Goal: Use online tool/utility: Utilize a website feature to perform a specific function

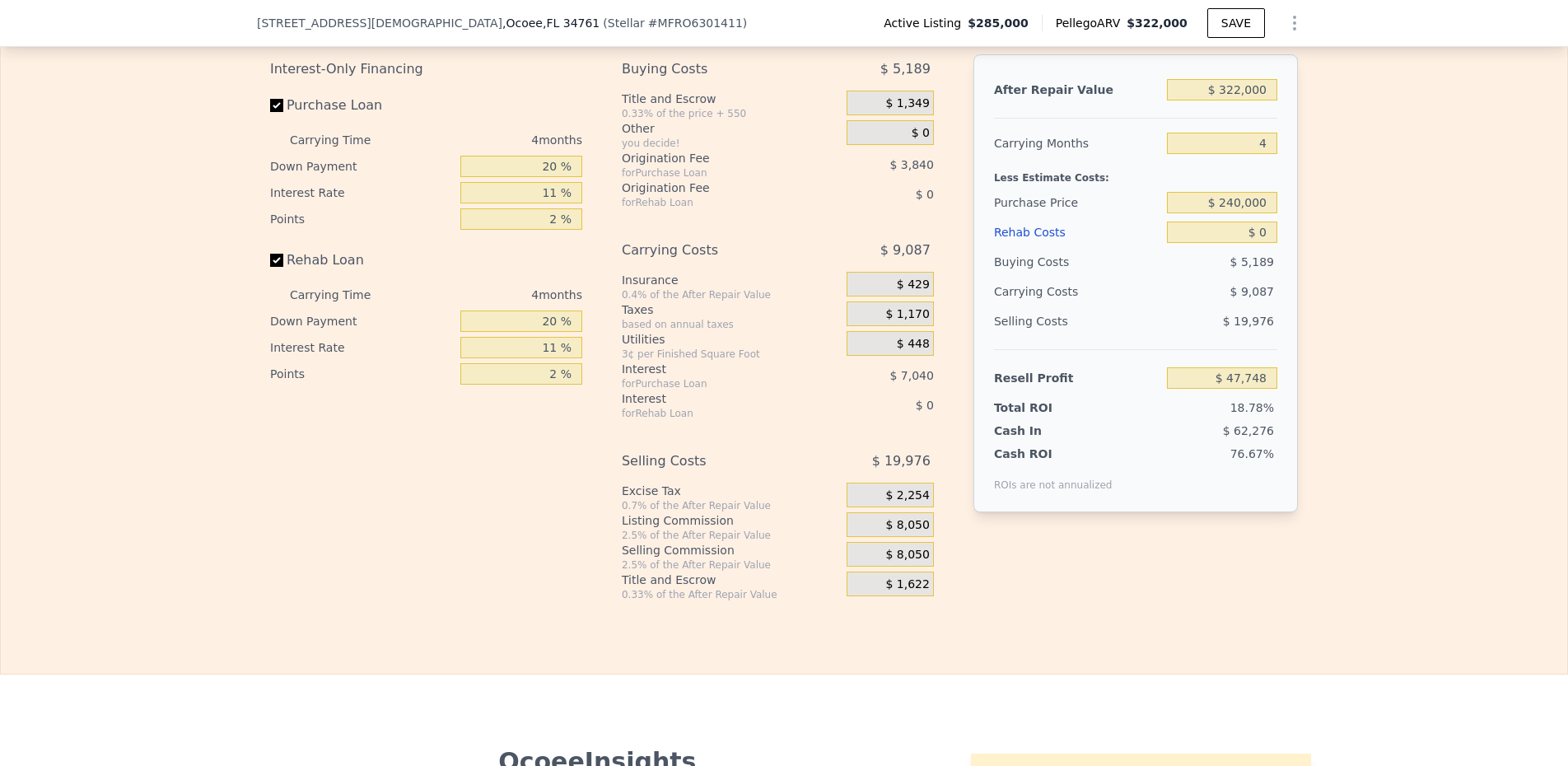
scroll to position [2676, 0]
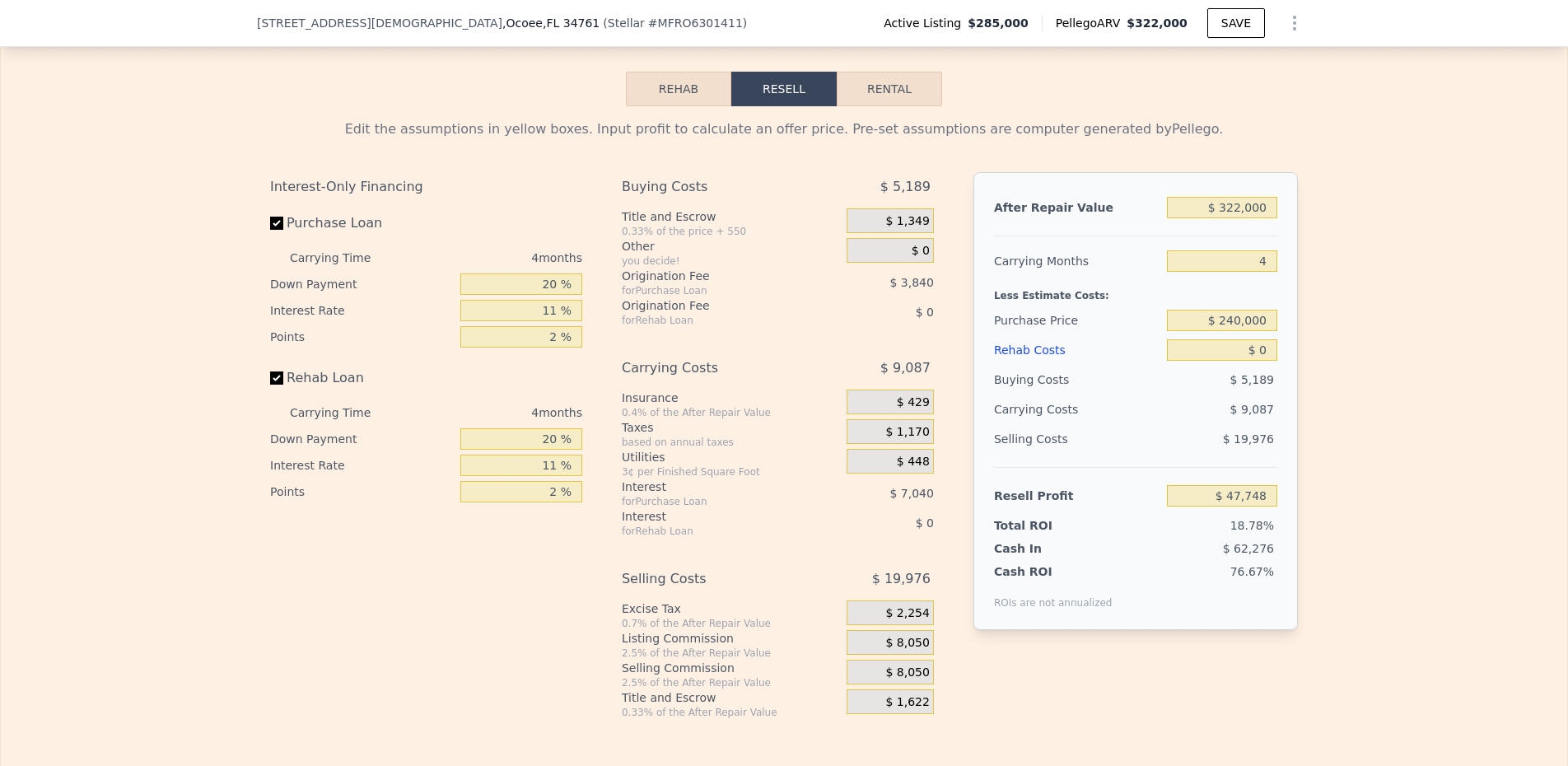
click at [920, 107] on button "Rental" at bounding box center [890, 89] width 106 height 35
select select "30"
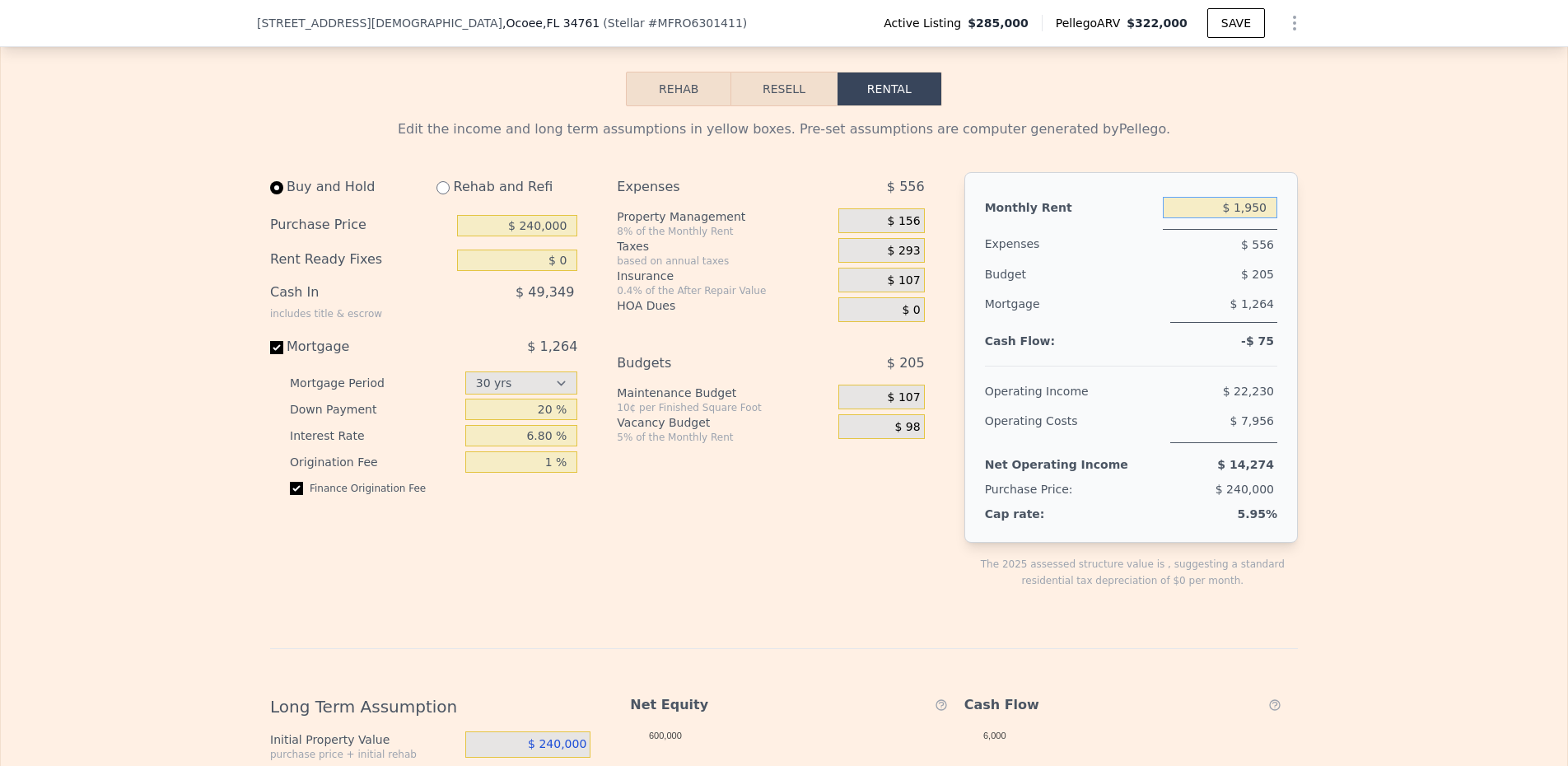
click at [1225, 218] on input "$ 1,950" at bounding box center [1220, 207] width 114 height 21
click at [701, 107] on button "Rehab" at bounding box center [679, 89] width 106 height 35
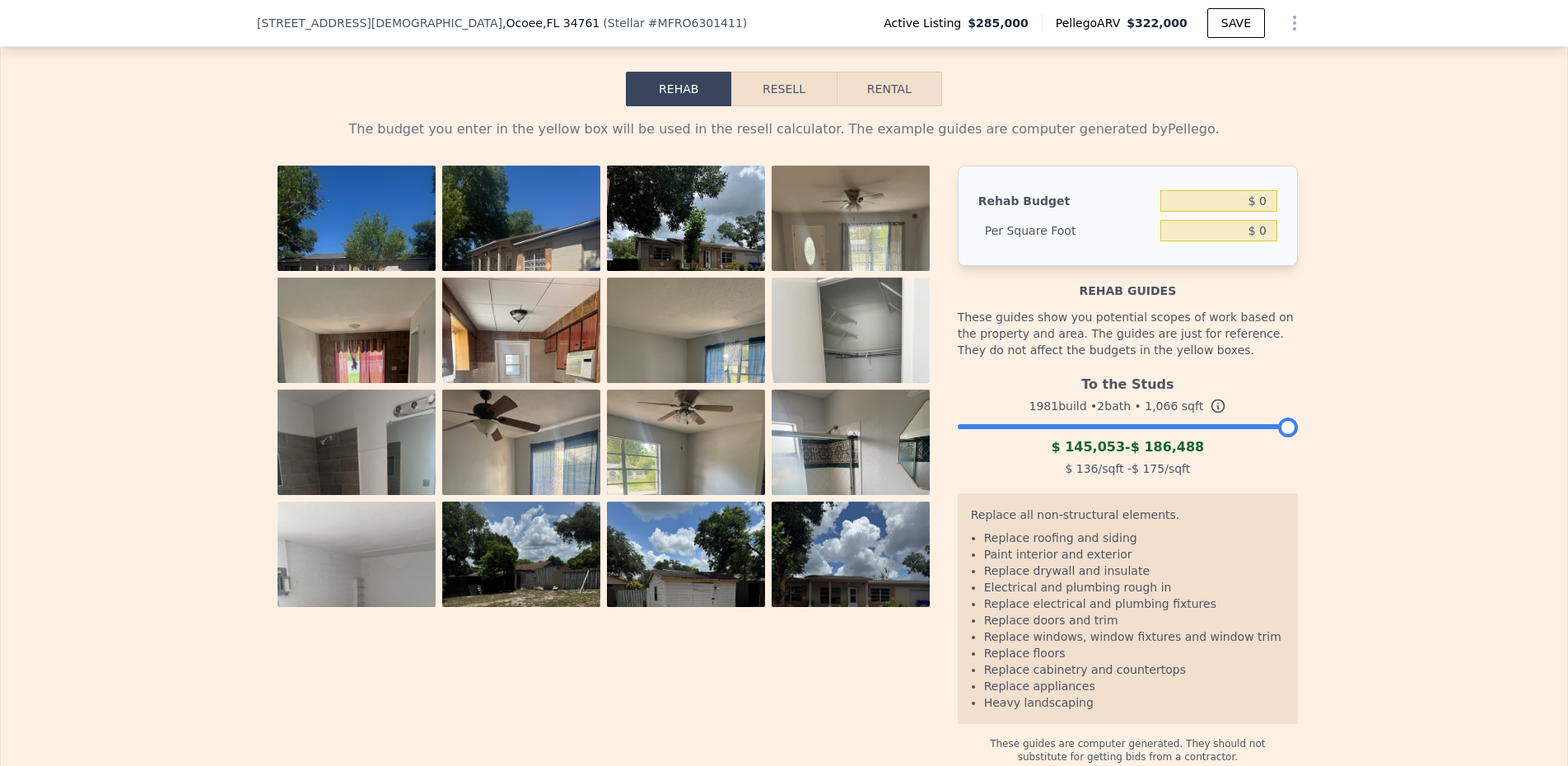
click at [777, 107] on button "Resell" at bounding box center [783, 89] width 105 height 35
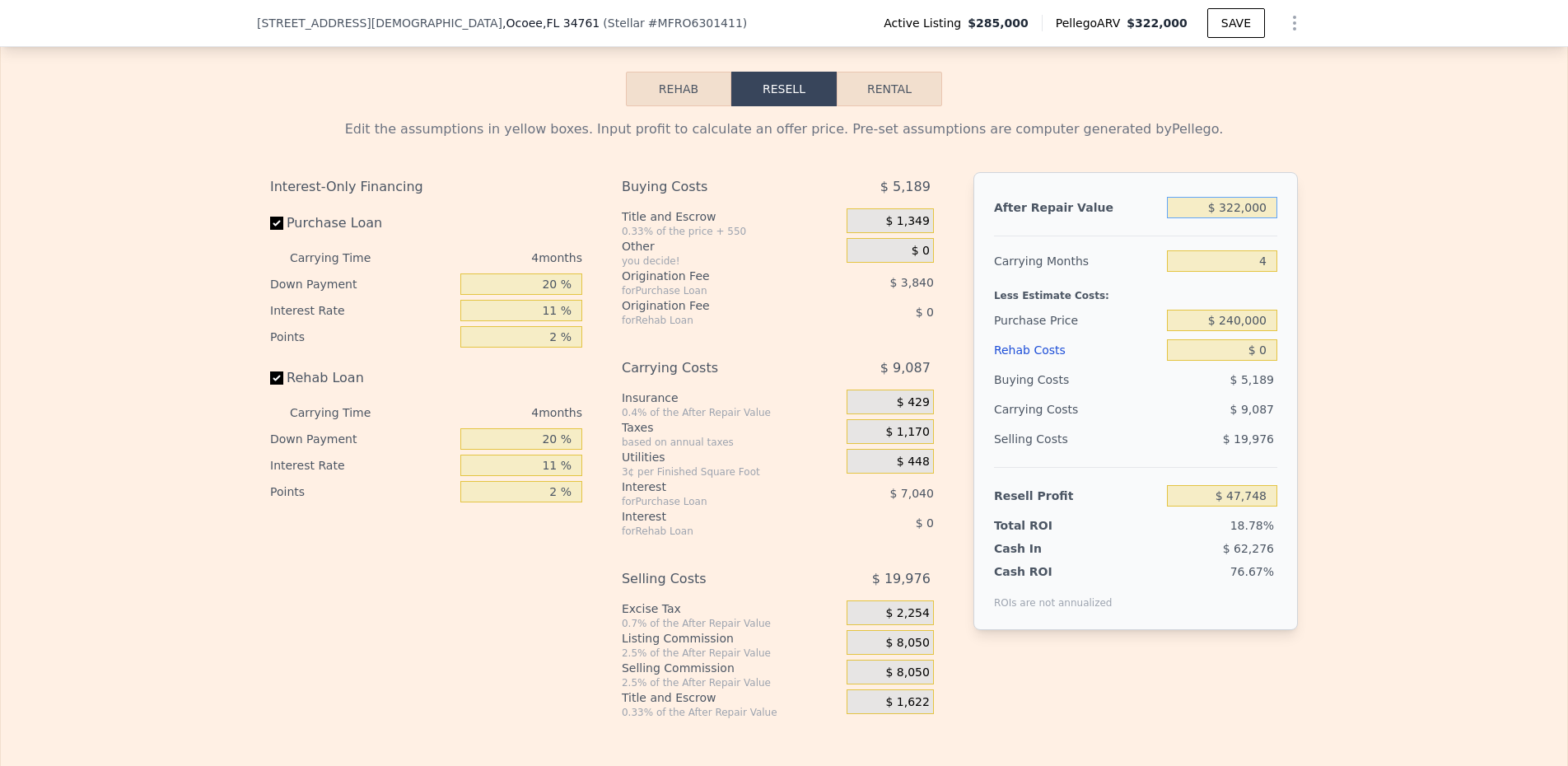
click at [1206, 218] on input "$ 322,000" at bounding box center [1222, 207] width 110 height 21
click at [688, 106] on button "Rehab" at bounding box center [679, 89] width 106 height 35
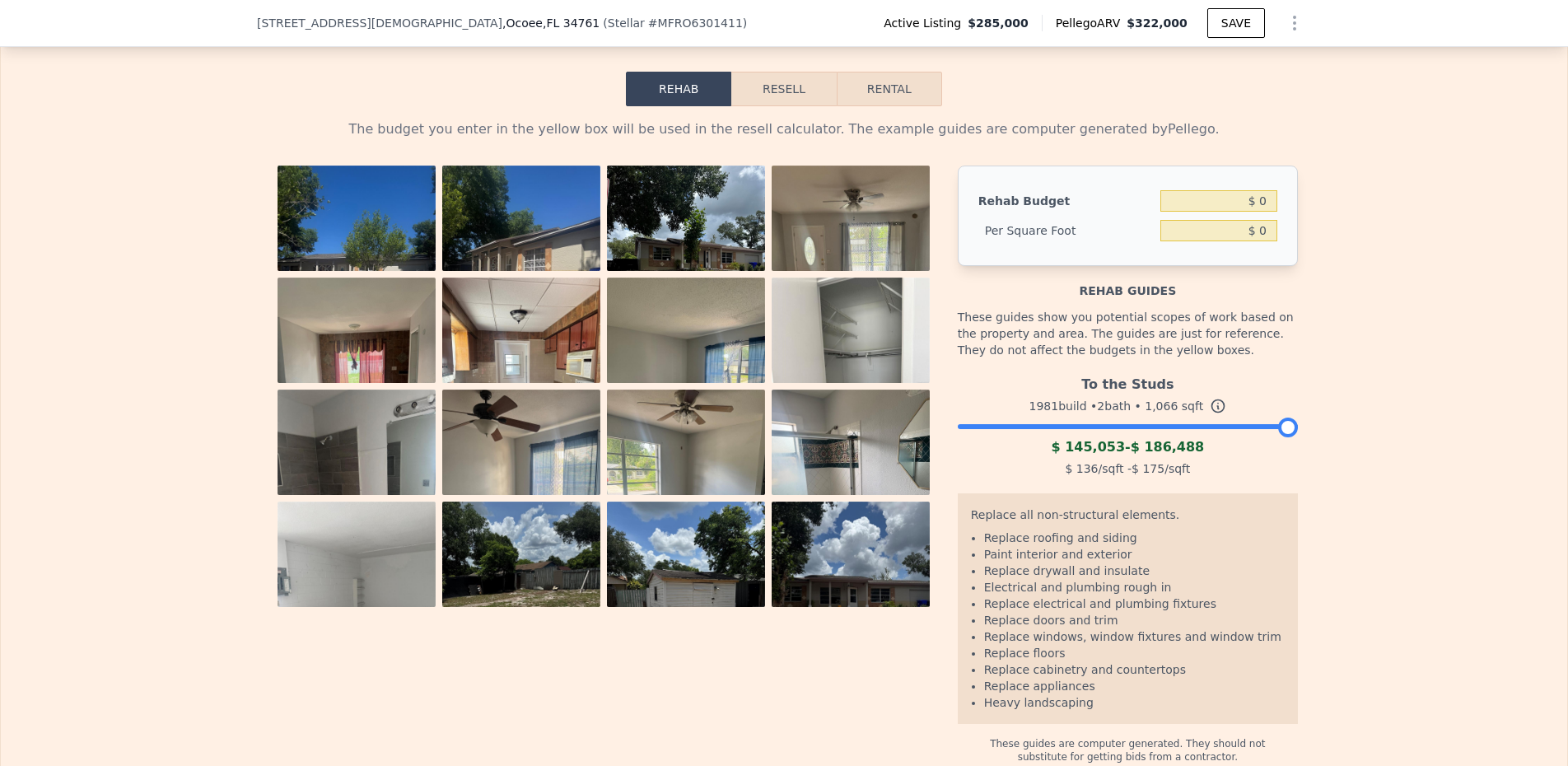
click at [793, 104] on button "Resell" at bounding box center [783, 89] width 105 height 35
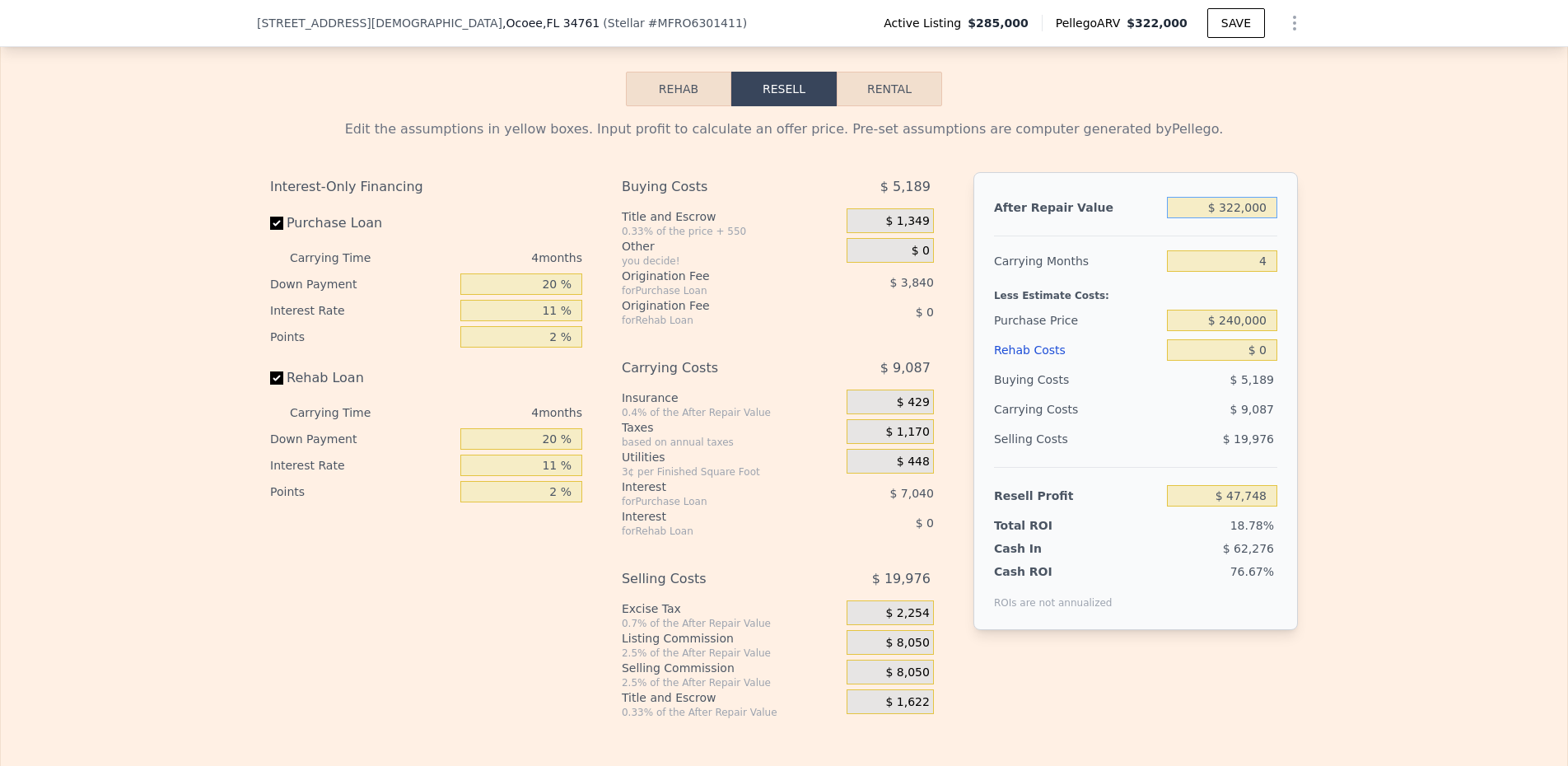
click at [1247, 218] on input "$ 322,000" at bounding box center [1222, 207] width 110 height 21
type input "$ 3"
type input "-$ 254,394"
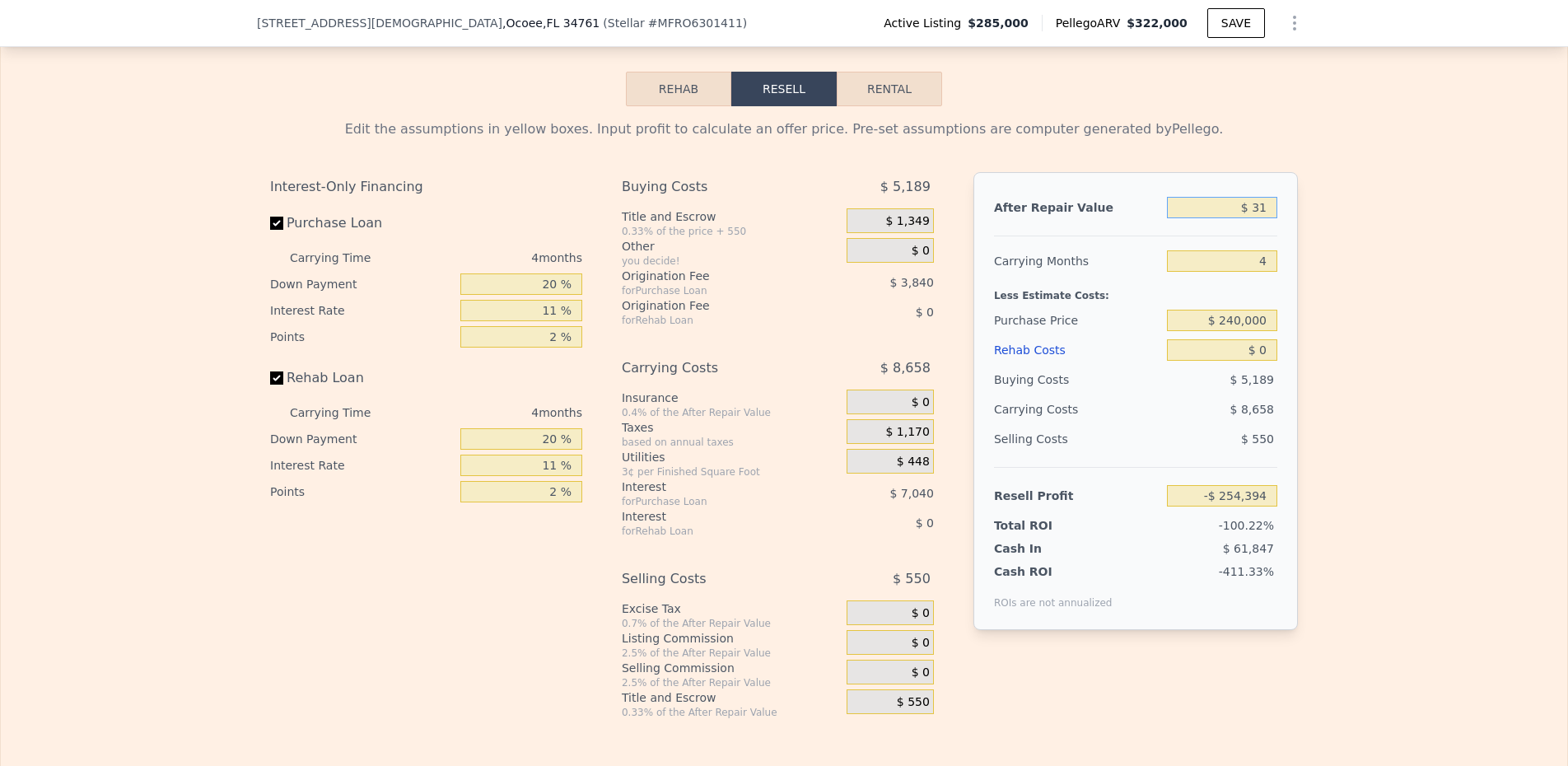
type input "$ 310"
type input "-$ 254,106"
type input "$ 3,100"
type input "-$ 251,489"
type input "$ 310,000"
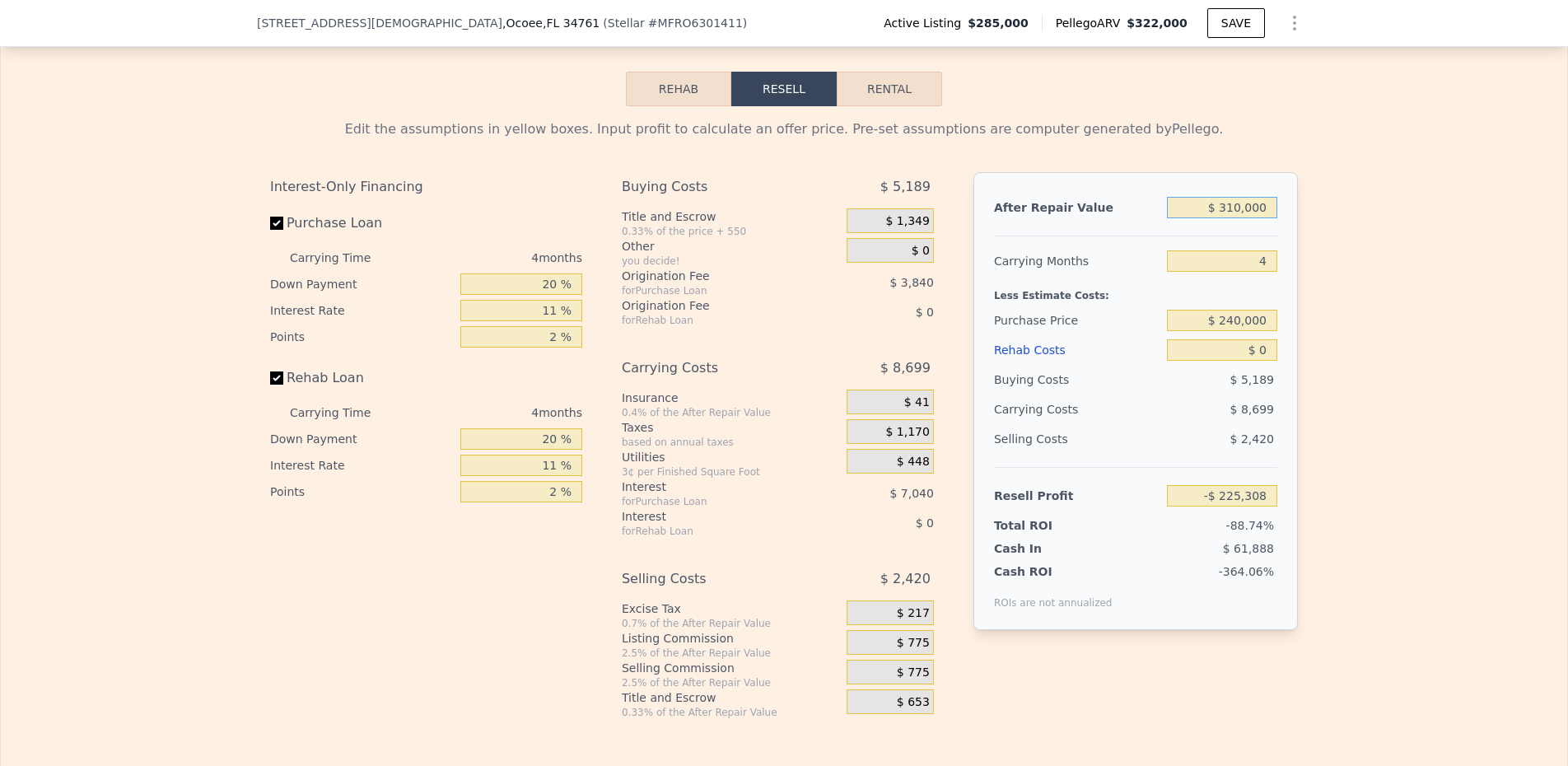
type input "$ 36,488"
click at [1222, 331] on input "$ 240,000" at bounding box center [1222, 320] width 110 height 21
type input "$ 200,000"
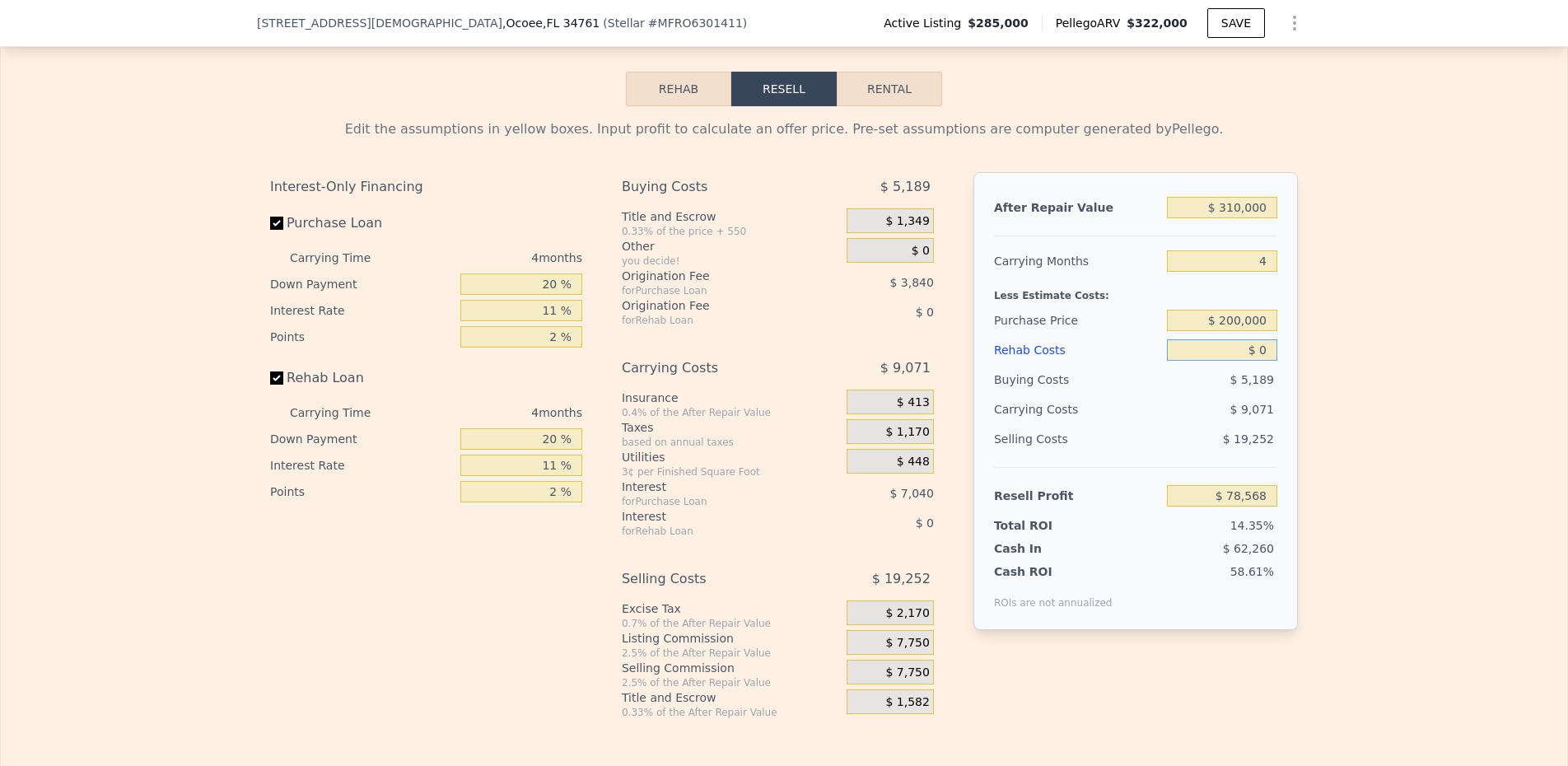
click at [1246, 361] on input "$ 0" at bounding box center [1222, 350] width 110 height 21
type input "$ 78,433"
click at [1246, 361] on input "$ 0" at bounding box center [1222, 350] width 110 height 21
type input "$ 40"
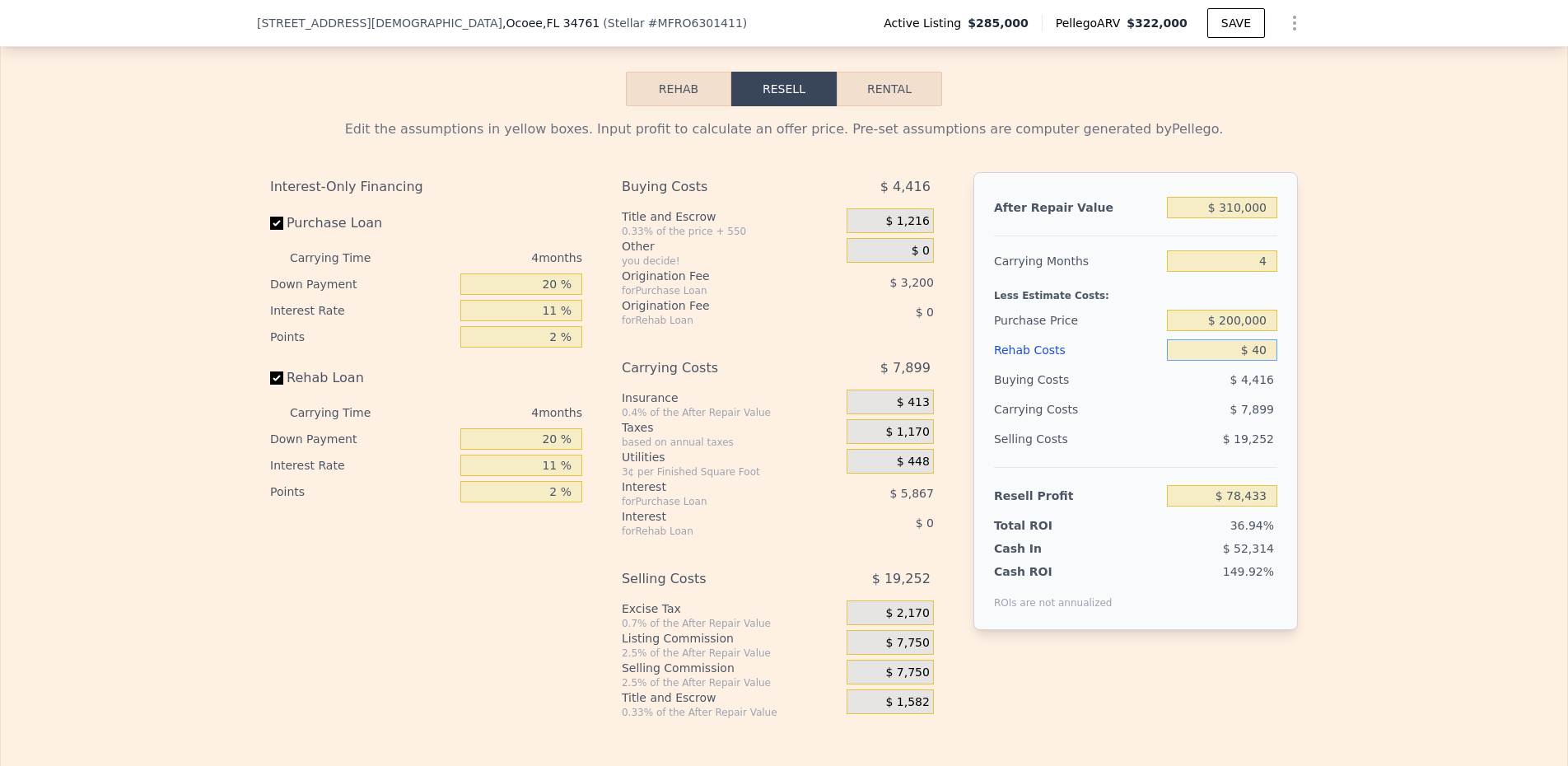
type input "$ 78,392"
type input "$ 400"
type input "$ 78,015"
type input "$ 4,000"
type input "$ 74,253"
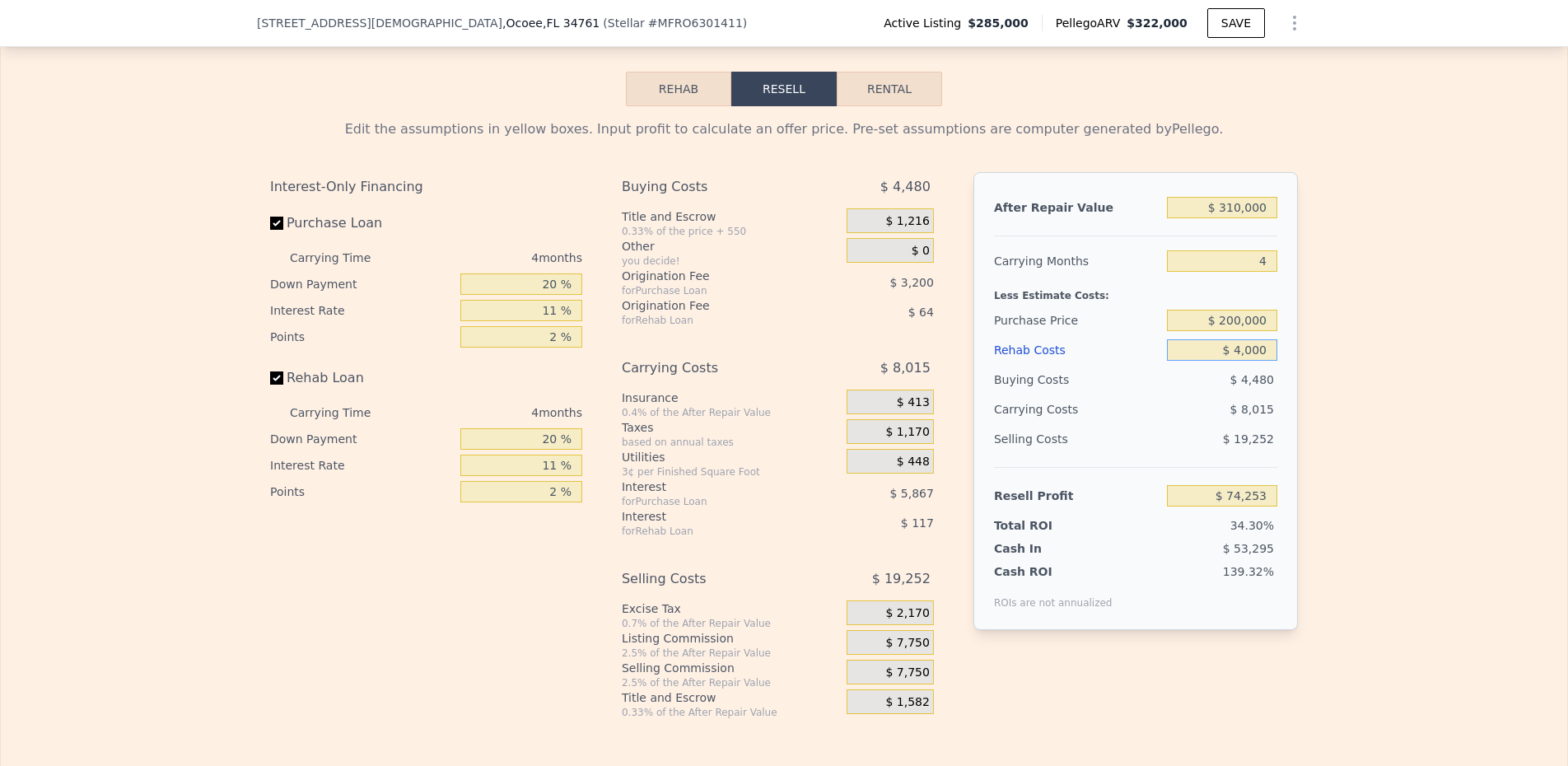
type input "$ 40,000"
type input "$ 36,621"
click at [541, 295] on input "20 %" at bounding box center [521, 283] width 122 height 21
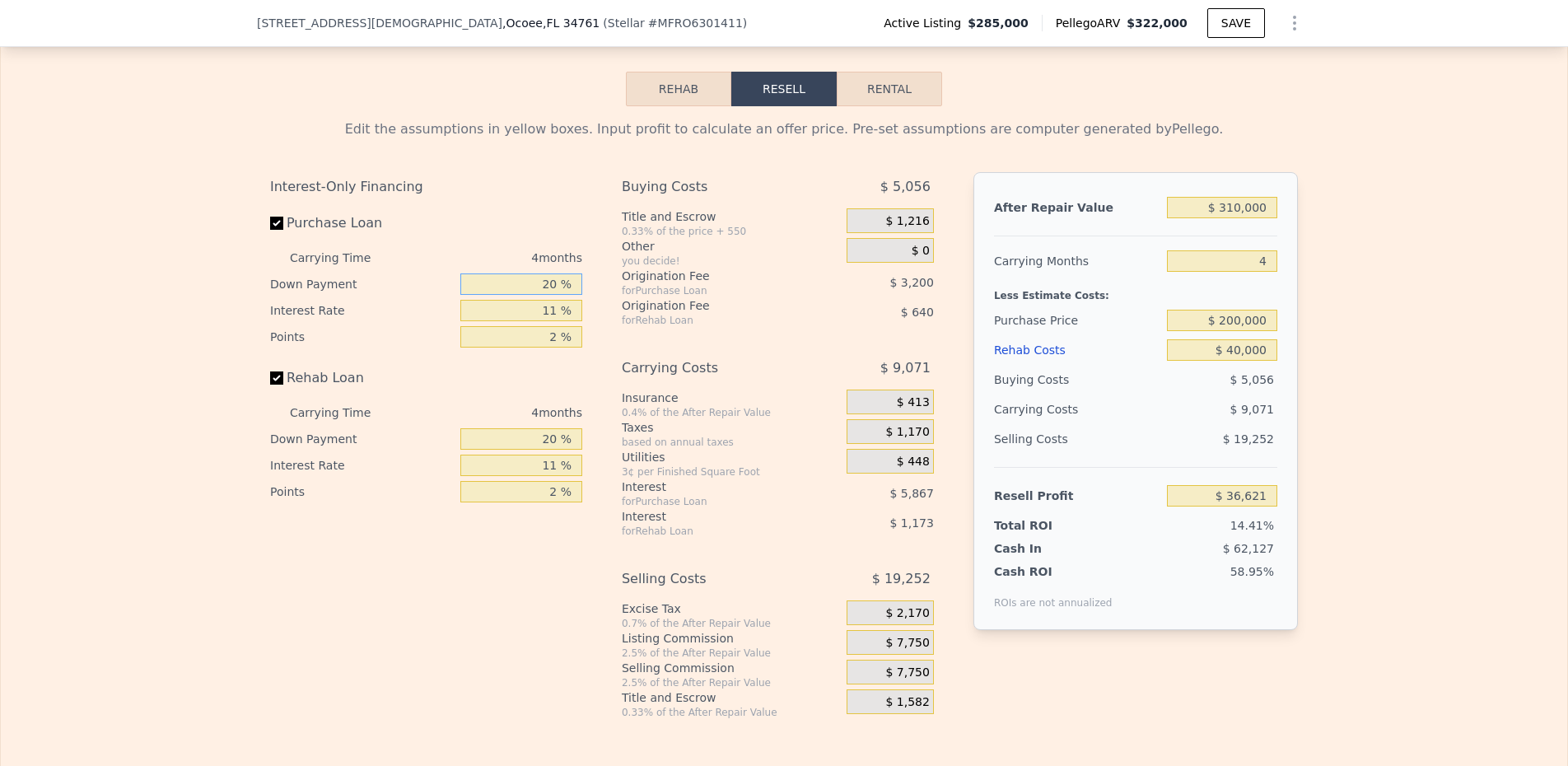
type input "1 %"
type input "$ 34,469"
type input "15 %"
type input "$ 36,057"
type input "15 %"
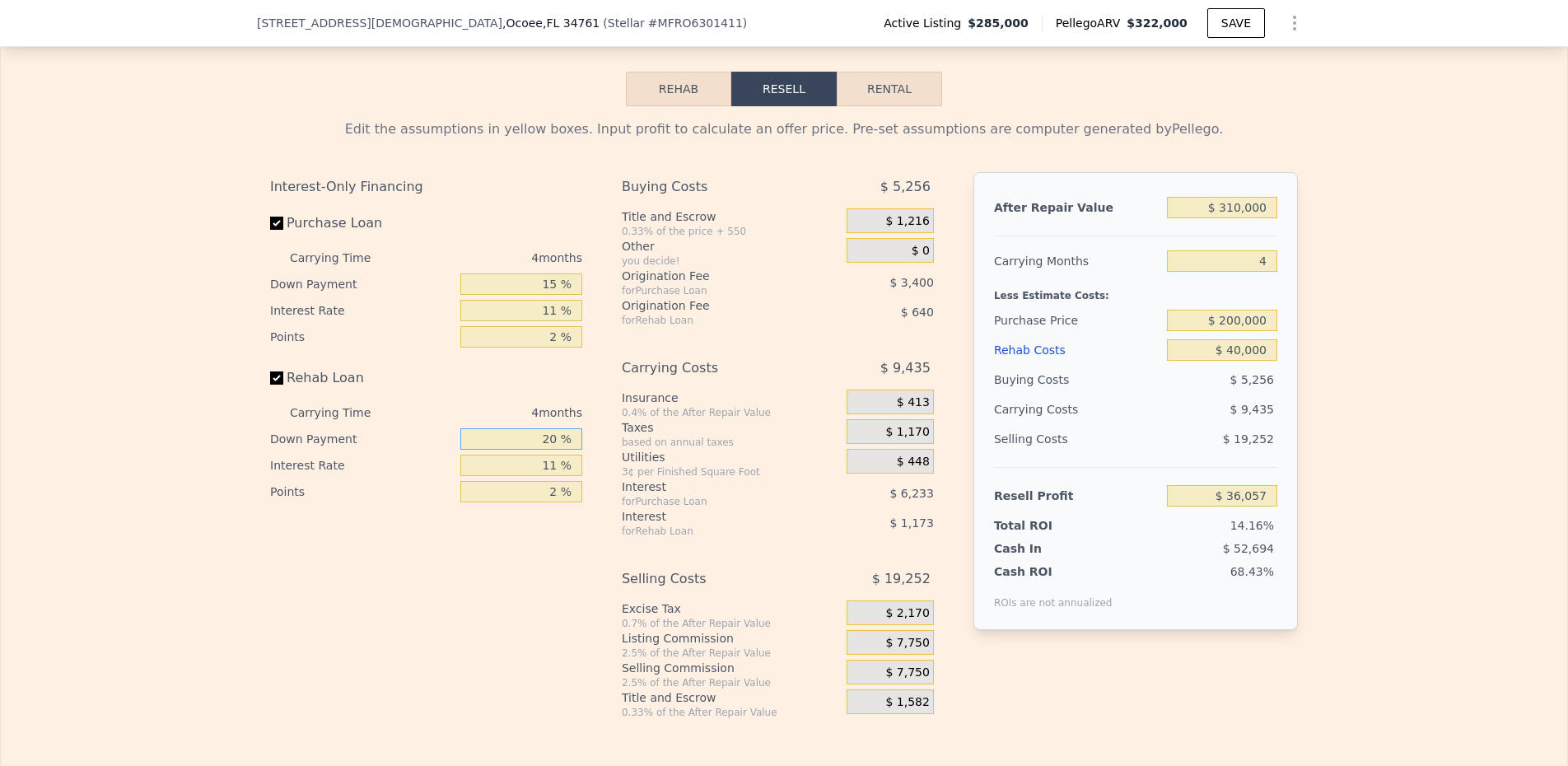
click at [529, 450] on input "20 %" at bounding box center [521, 438] width 122 height 21
type input "1 %"
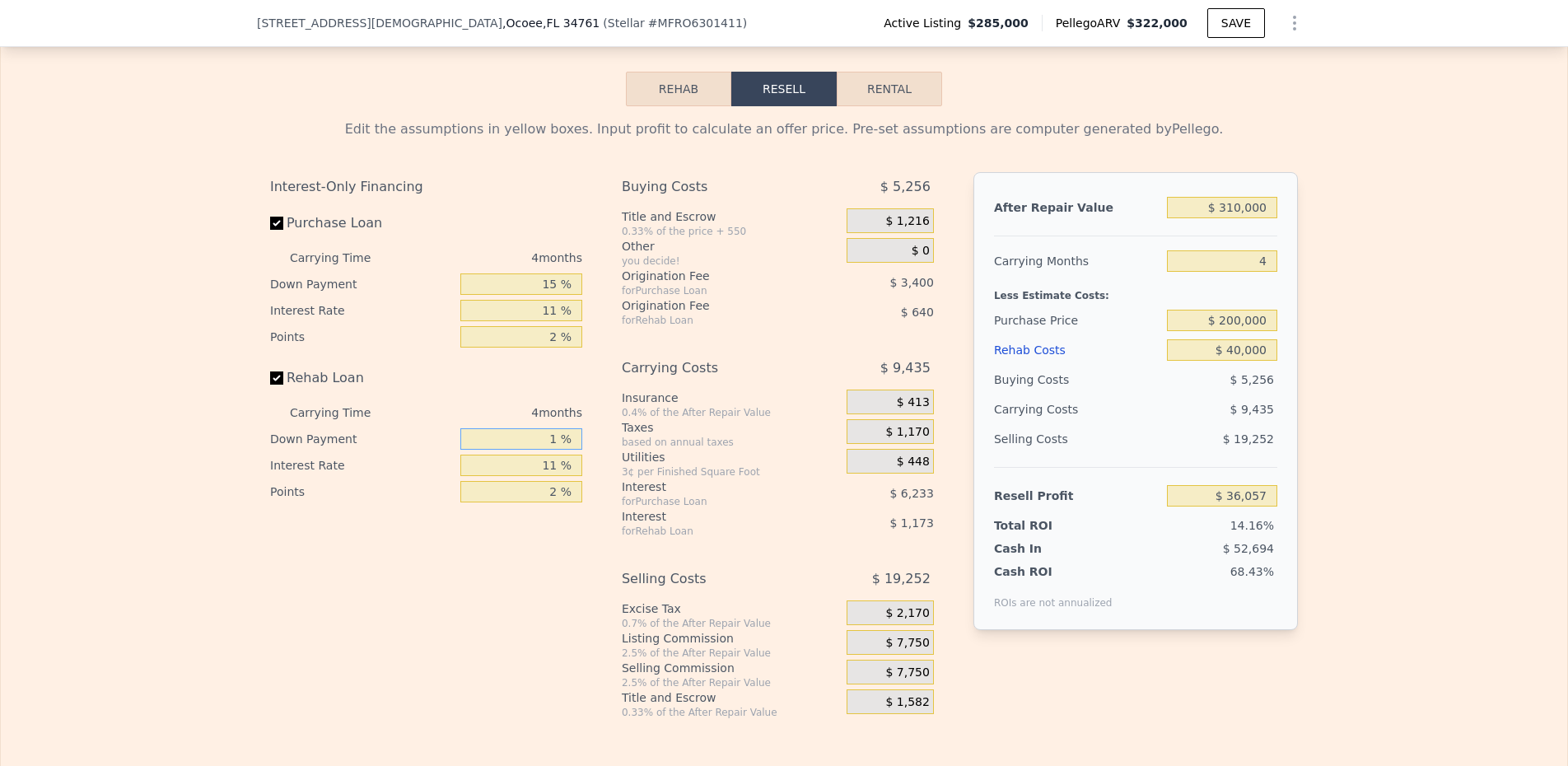
type input "$ 35,625"
type input "15 %"
type input "$ 35,941"
type input "15 %"
click at [878, 208] on div "Buying Costs $ 5,296" at bounding box center [778, 190] width 312 height 36
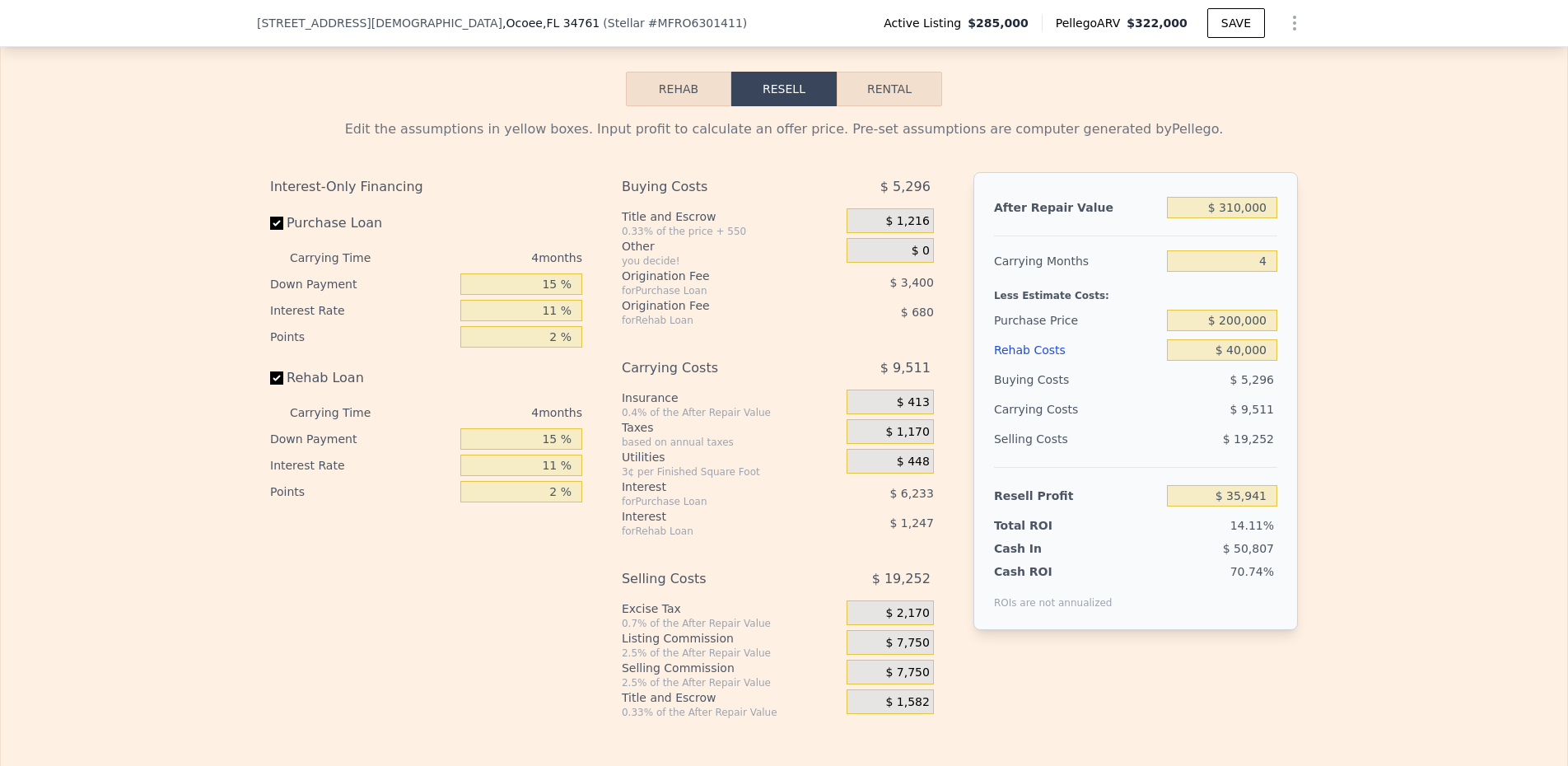
click at [916, 229] on span "$ 1,216" at bounding box center [907, 221] width 44 height 15
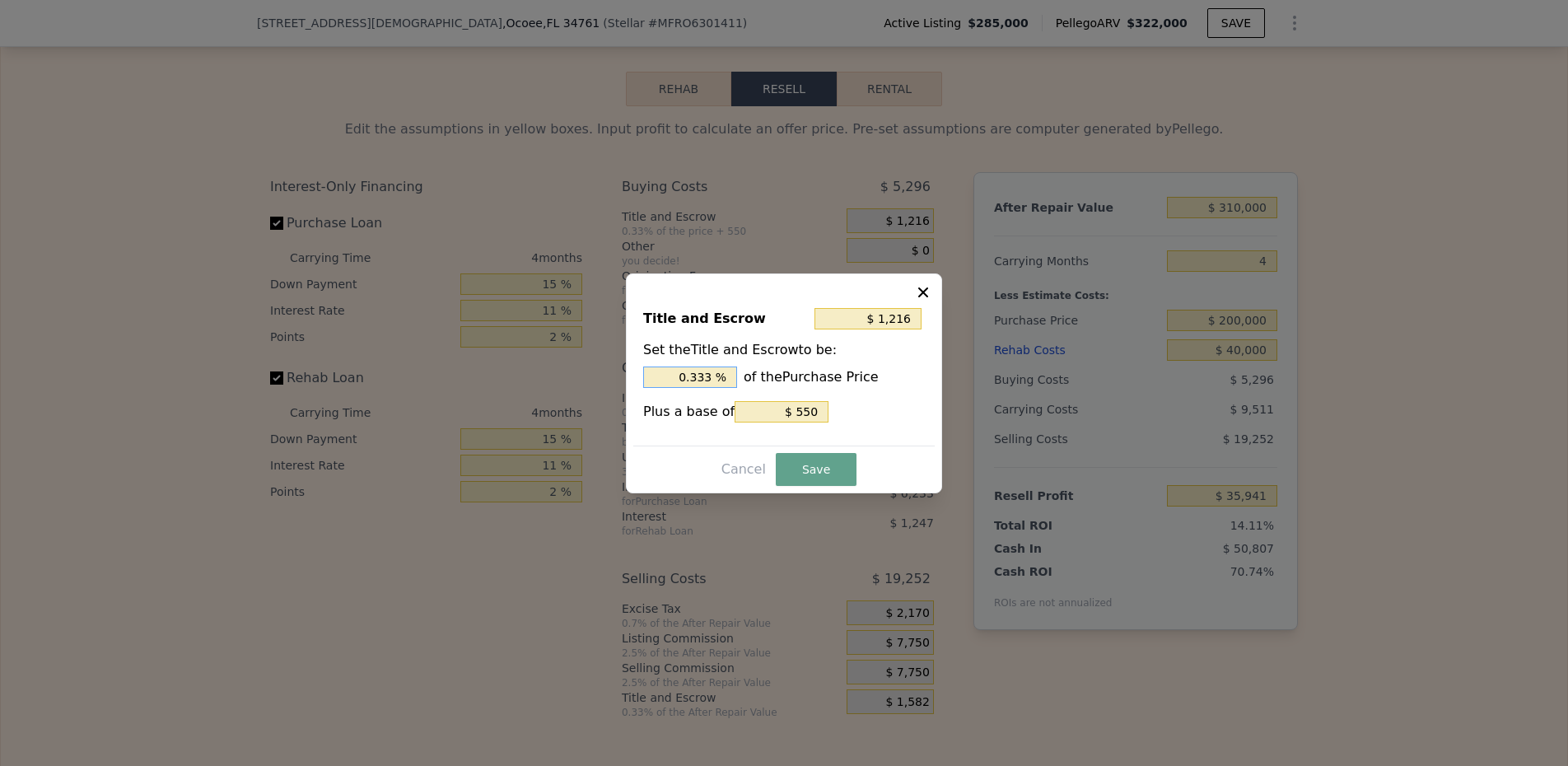
click at [711, 375] on input "0.333 %" at bounding box center [690, 377] width 94 height 21
type input "$ 2,550"
type input "1. %"
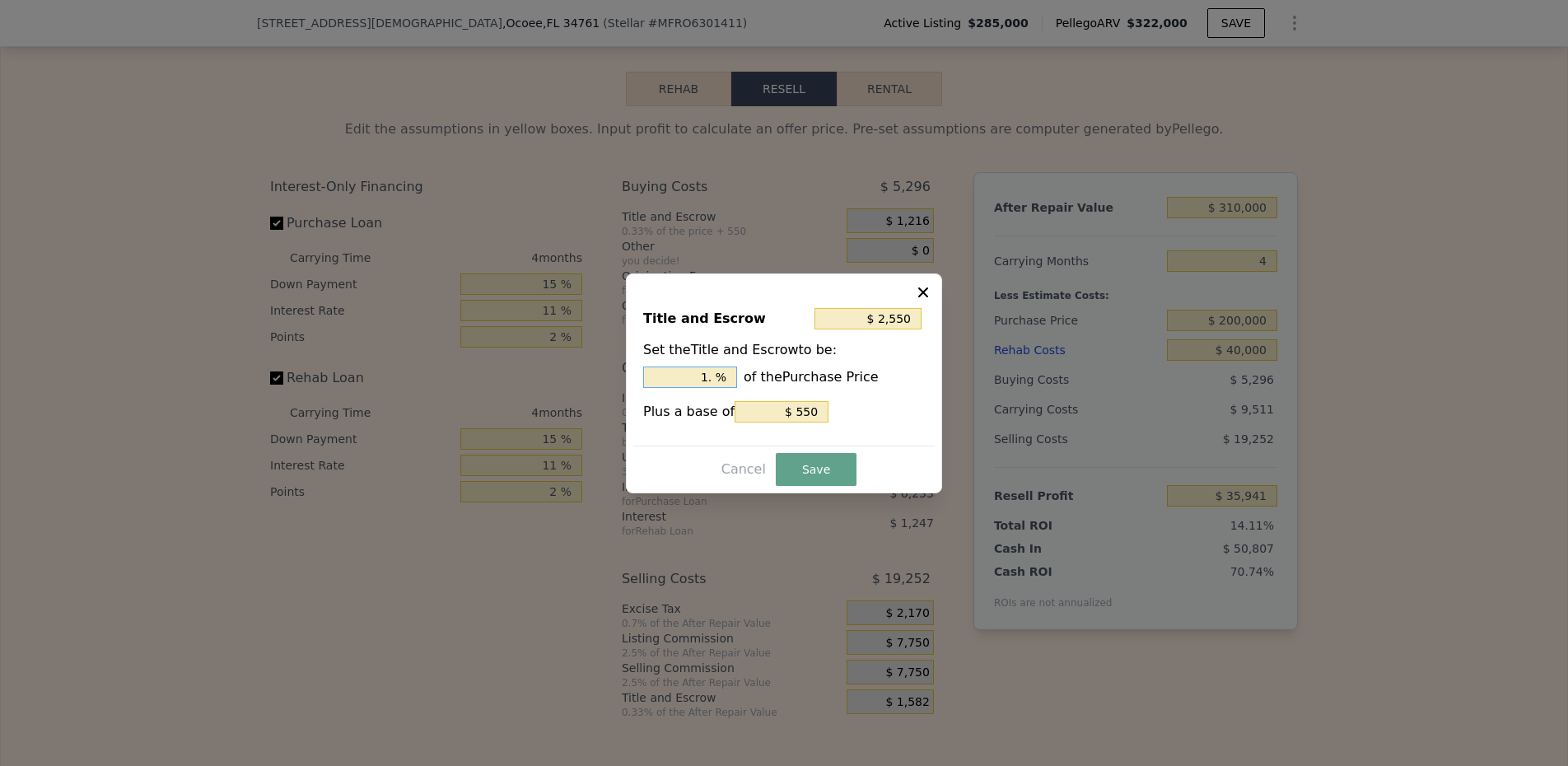
type input "$ 2,950"
type input "1.2 %"
type input "$ 3,050"
type input "1.25 %"
click at [792, 427] on div "Title and Escrow $ 3,050 Set the Title and Escrow to be: 1.25 % of the Purchase…" at bounding box center [783, 370] width 301 height 152
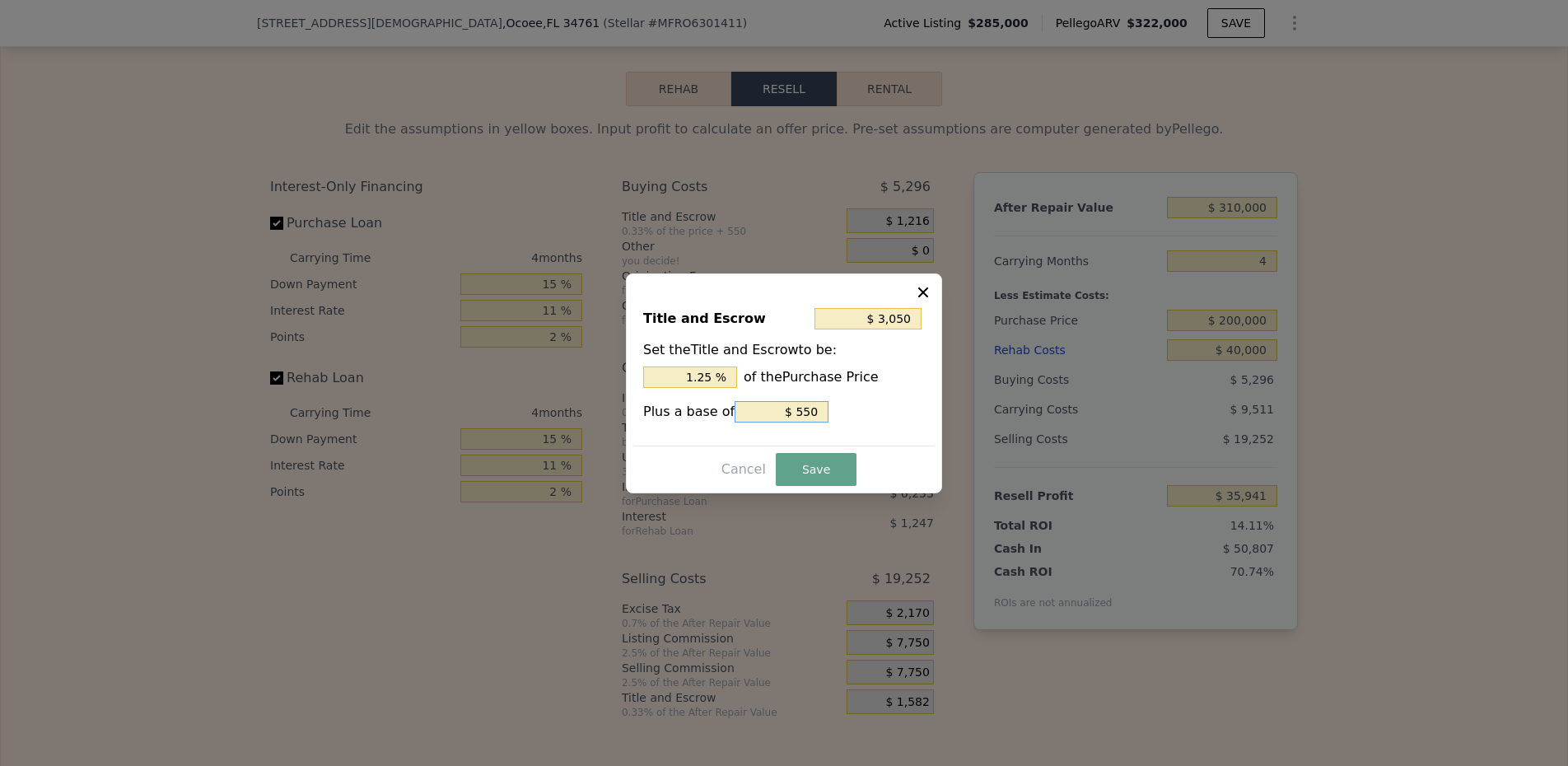
click at [804, 416] on input "$ 550" at bounding box center [781, 411] width 94 height 21
type input "$ 2,500"
type input "$ 0"
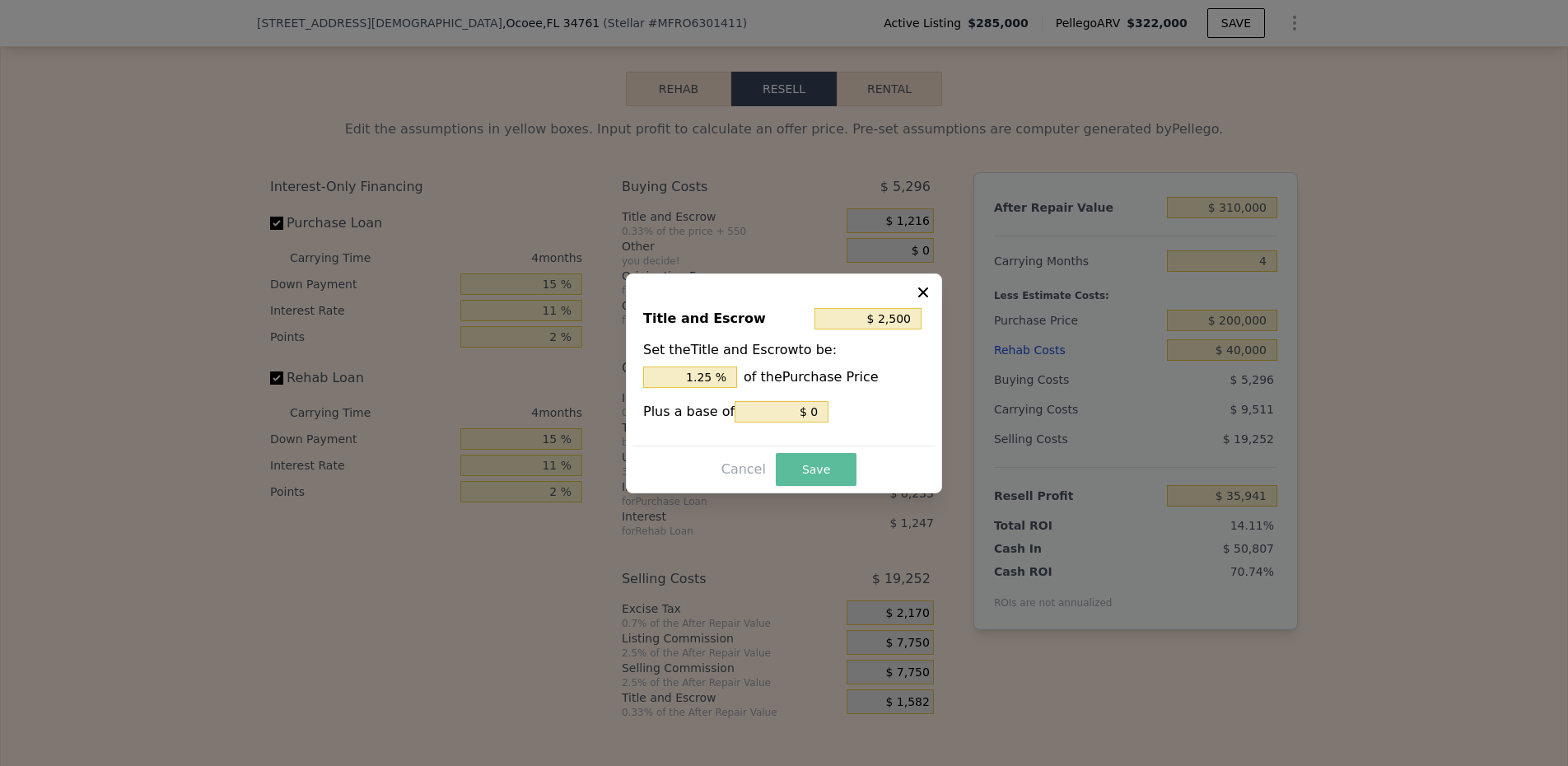
click at [822, 474] on button "Save" at bounding box center [816, 469] width 81 height 33
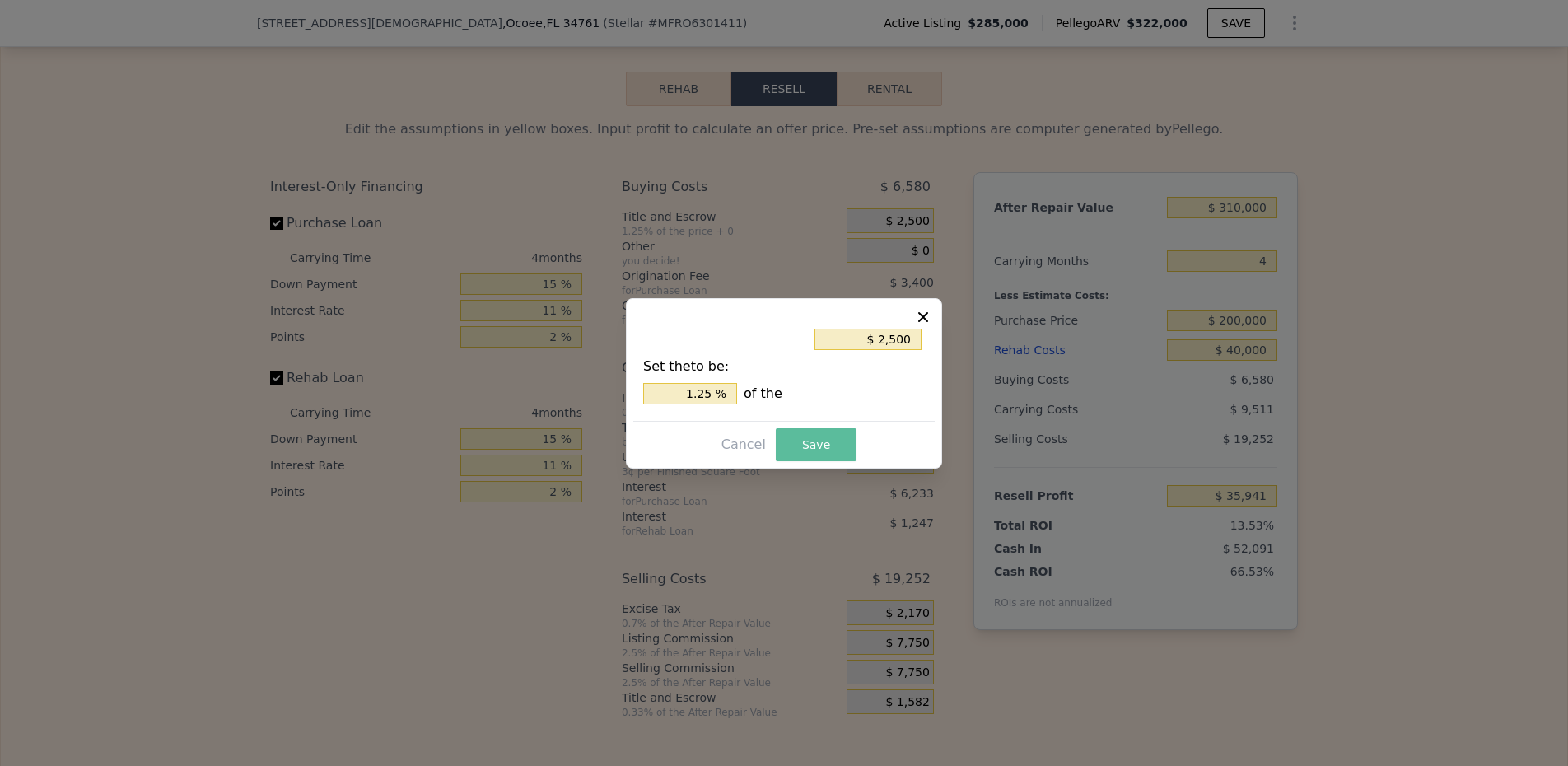
type input "$ 34,657"
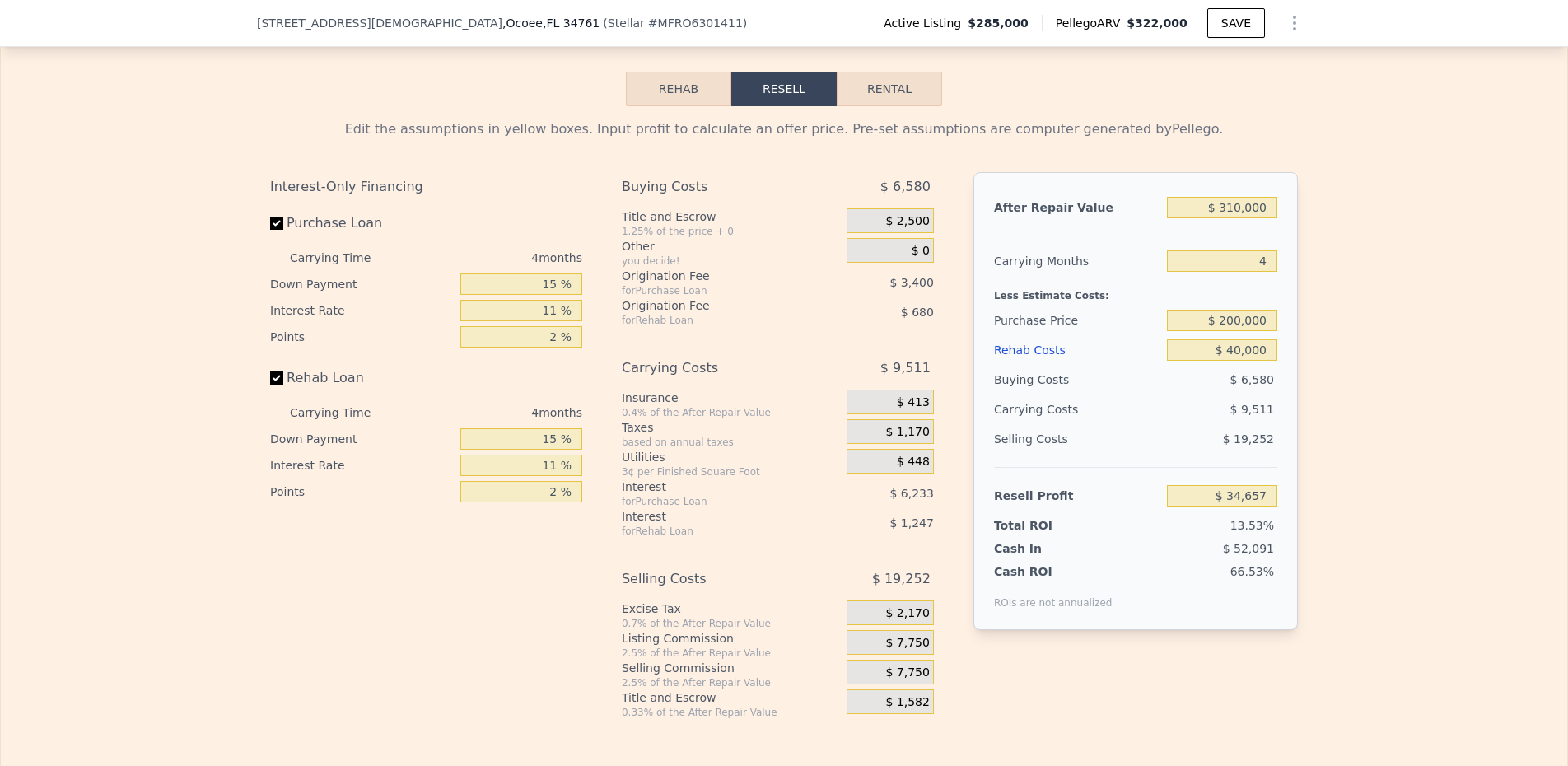
click at [920, 97] on button "Rental" at bounding box center [890, 89] width 106 height 35
select select "30"
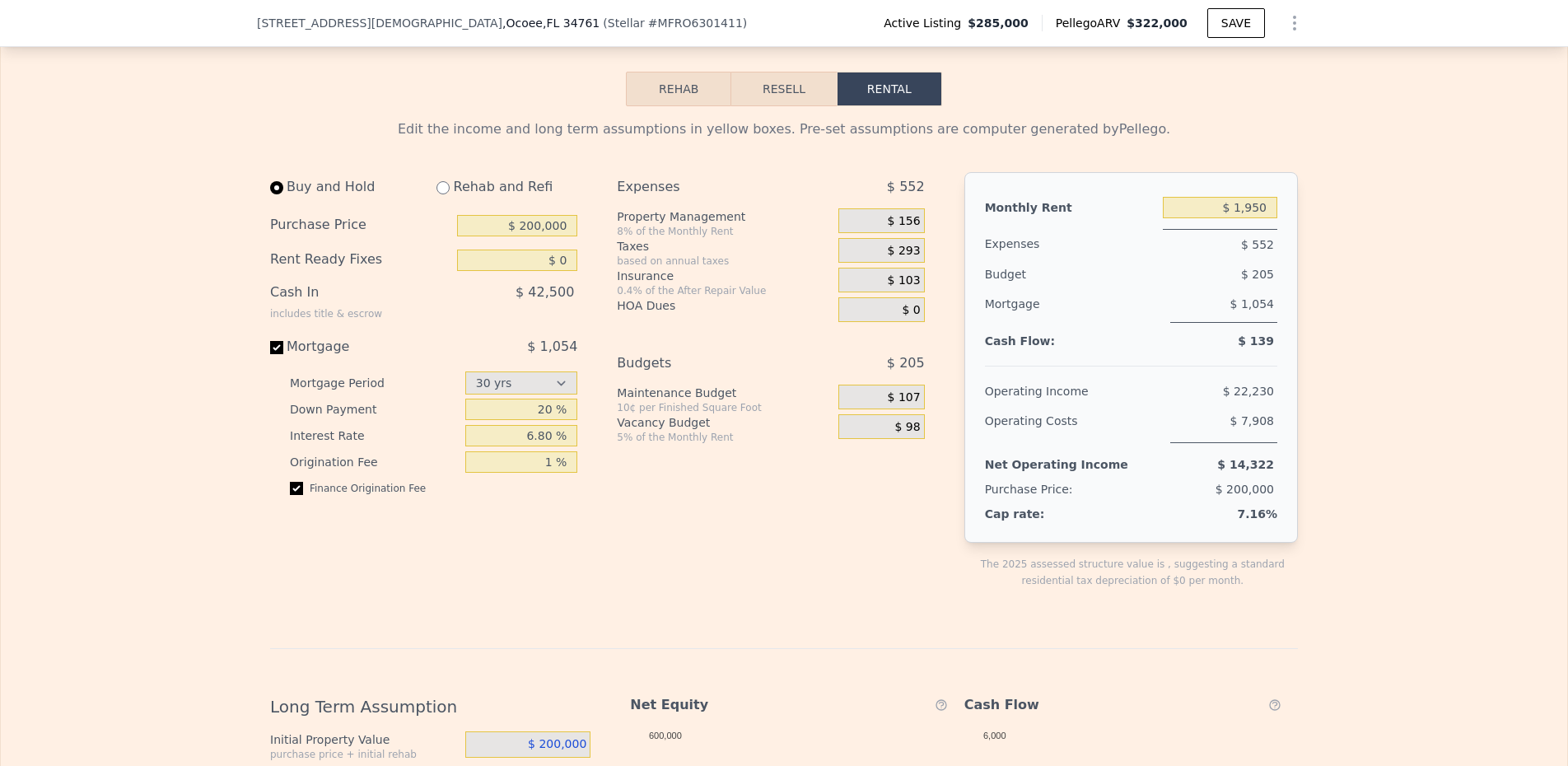
click at [450, 202] on div "Rehab and Refi" at bounding box center [500, 187] width 154 height 30
click at [445, 194] on input "radio" at bounding box center [443, 187] width 13 height 13
radio input "true"
select select "30"
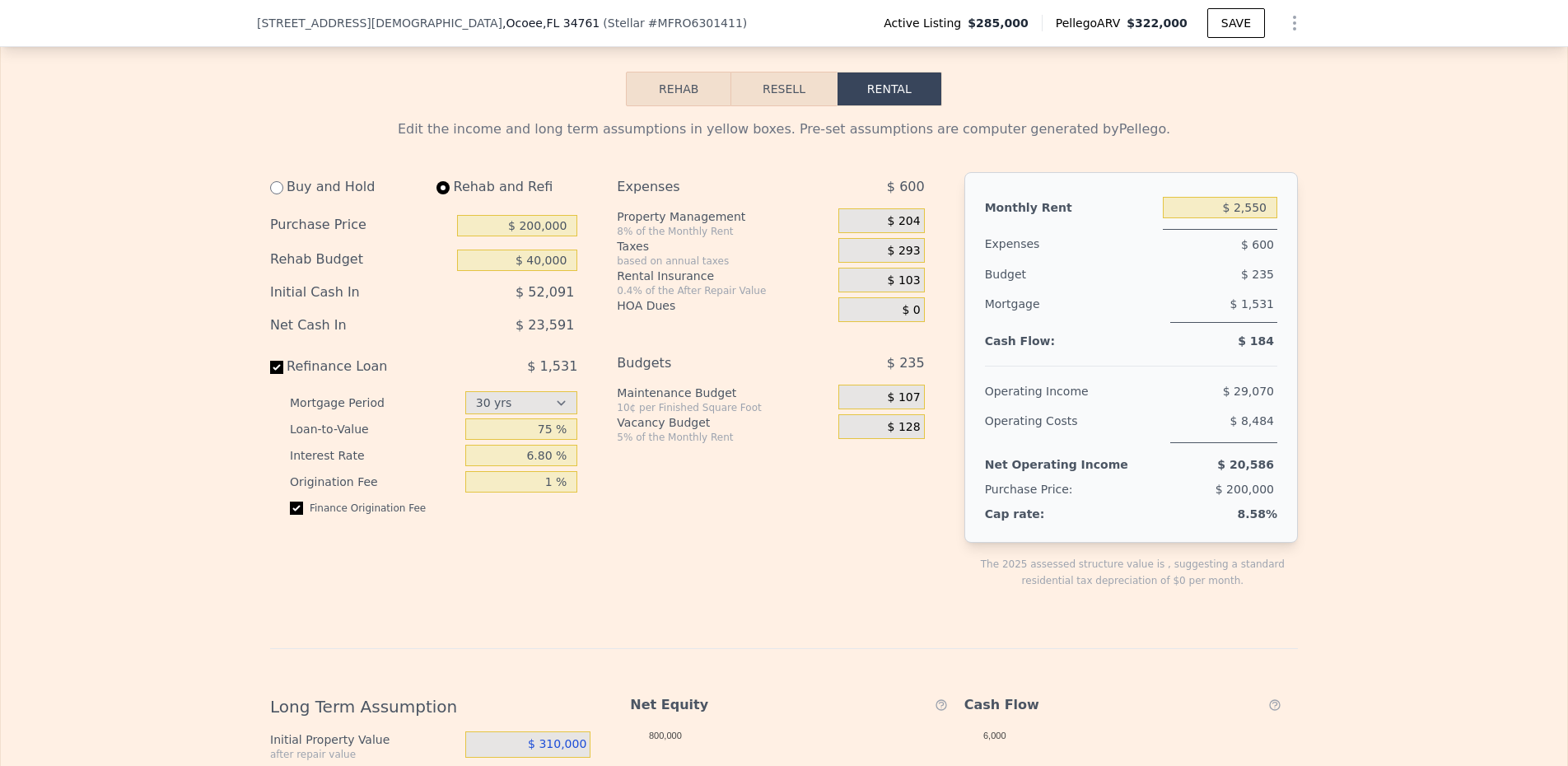
type input "$ 40,000"
type input "$ 2,550"
click at [901, 229] on span "$ 204" at bounding box center [904, 221] width 33 height 15
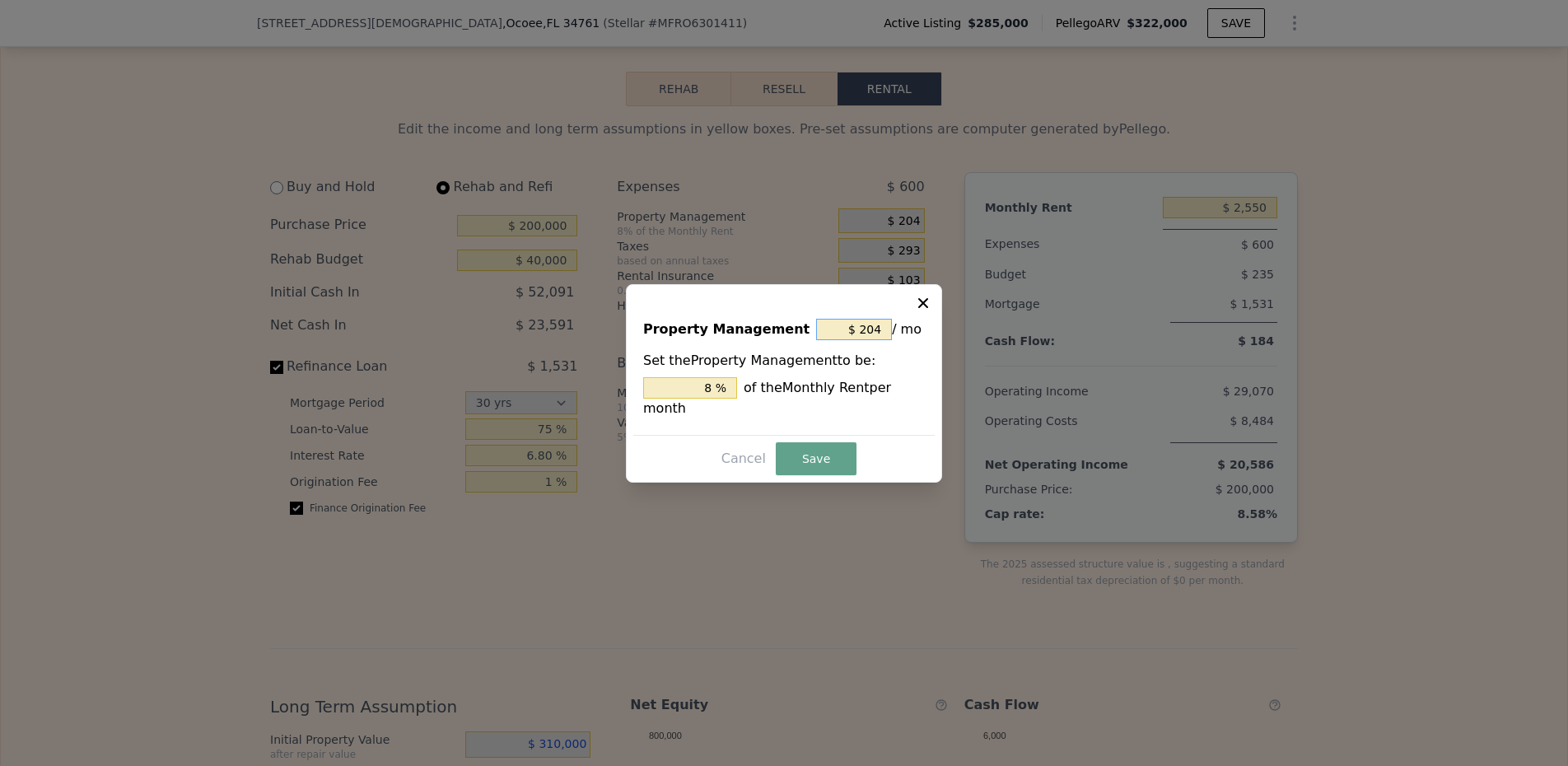
click at [855, 324] on input "$ 204" at bounding box center [854, 329] width 76 height 21
type input "$ 0"
type input "0 %"
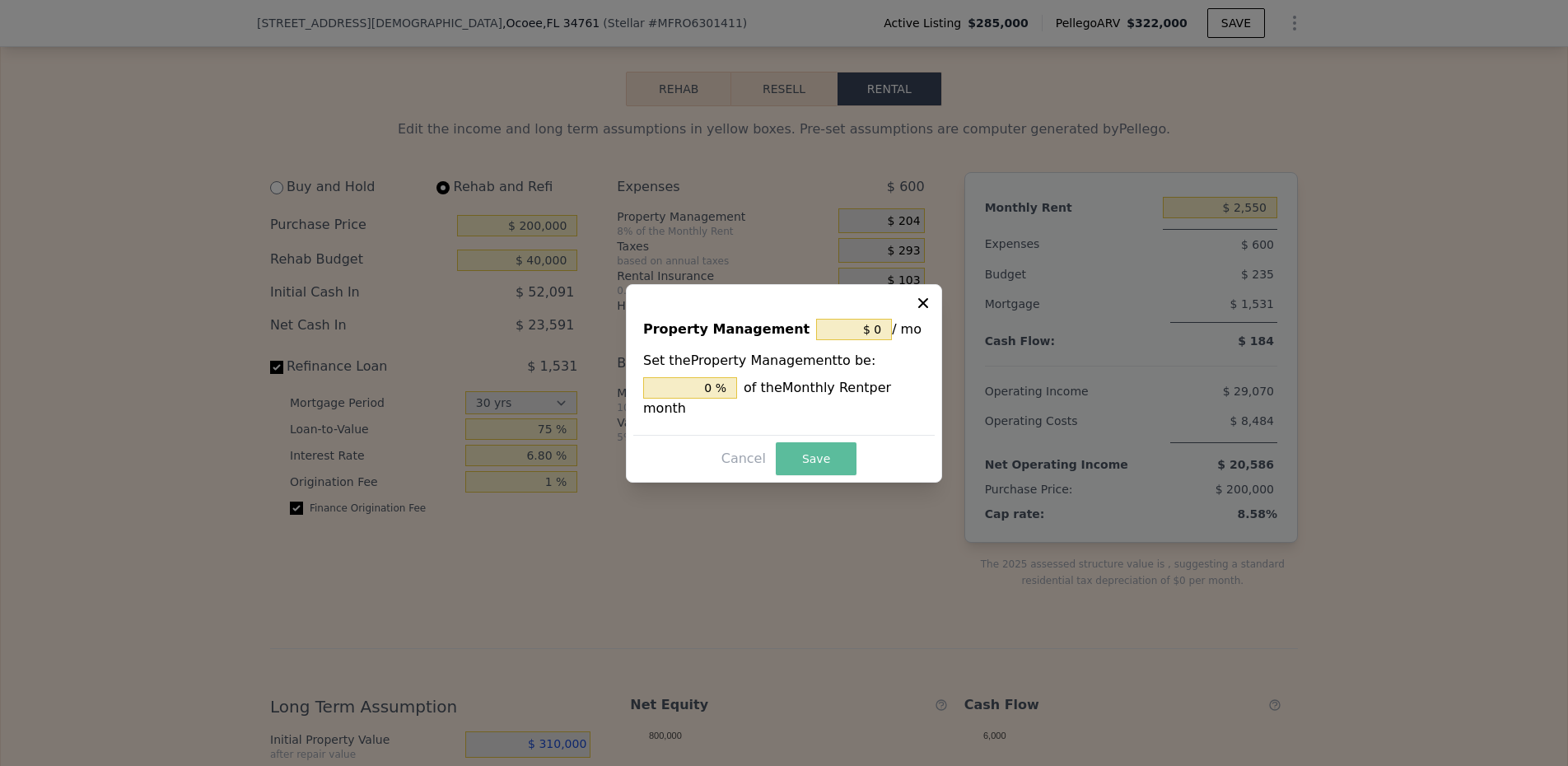
click at [841, 455] on button "Save" at bounding box center [816, 458] width 81 height 33
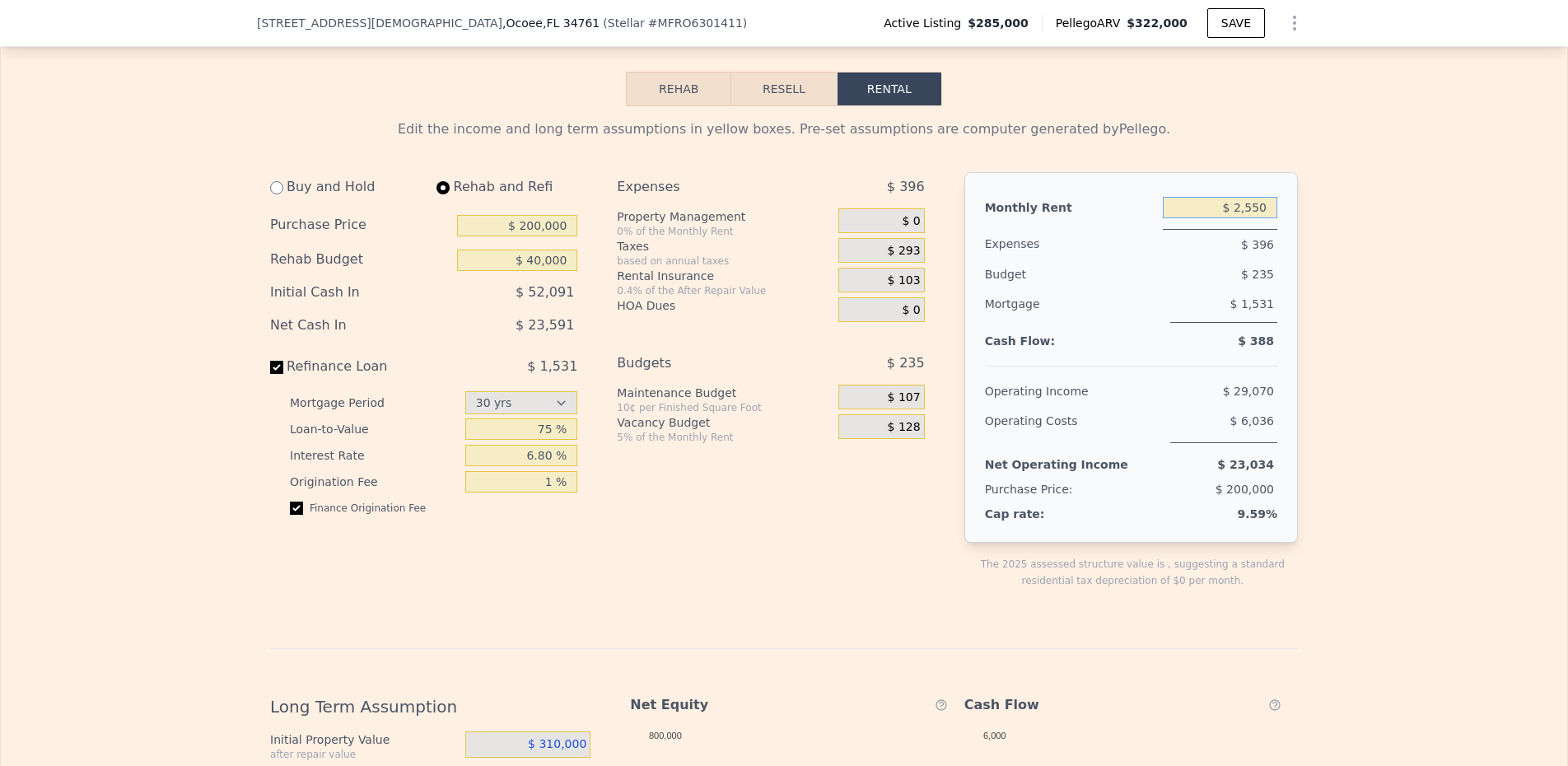
click at [1244, 218] on input "$ 2,550" at bounding box center [1220, 207] width 114 height 21
type input "$ 1,900"
click at [1147, 322] on div "Mortgage" at bounding box center [1074, 306] width 178 height 34
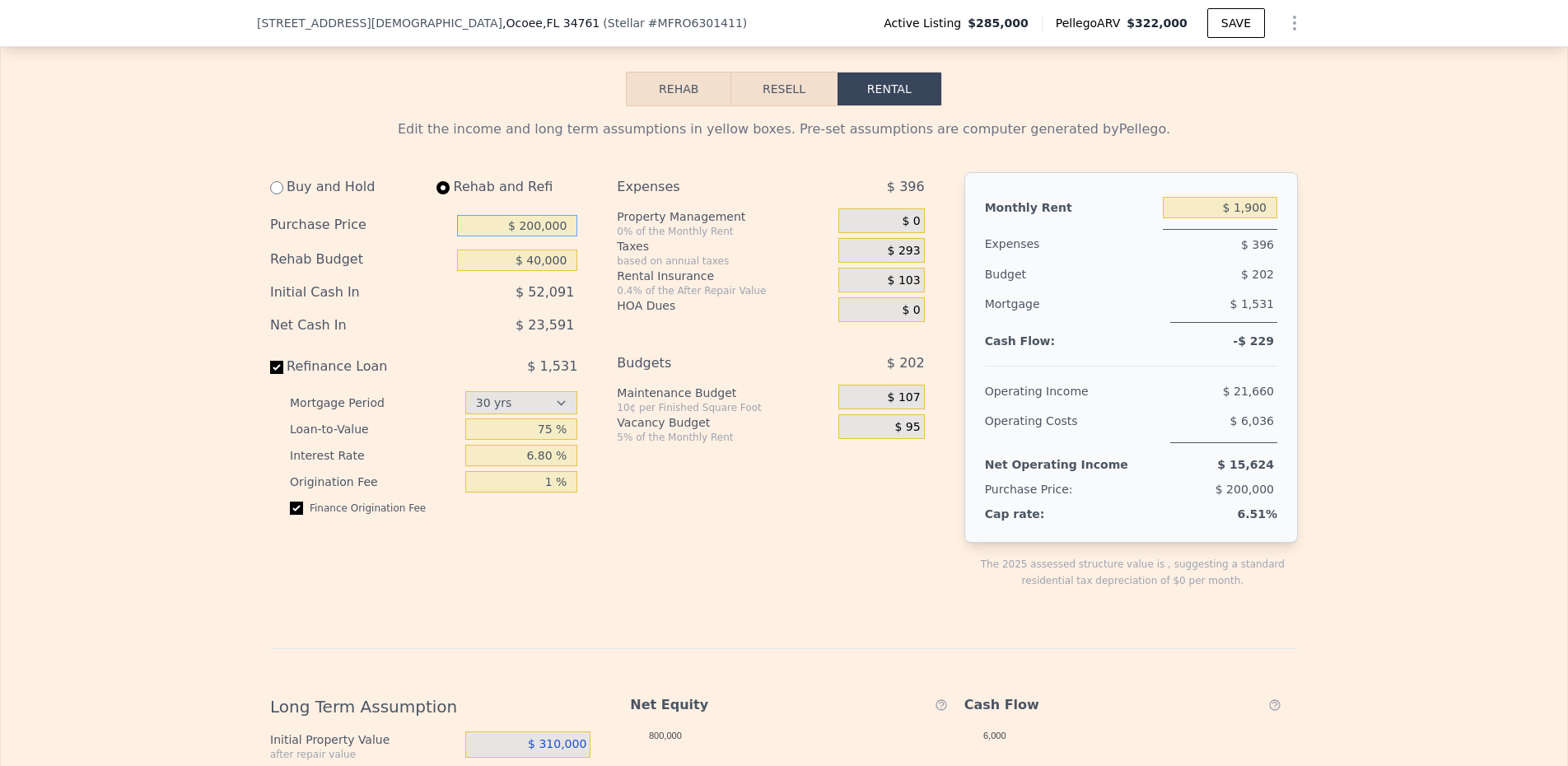
click at [532, 236] on input "$ 200,000" at bounding box center [517, 225] width 120 height 21
type input "$ 190,000"
click at [578, 287] on div "Buy and Hold Rehab and Refi Purchase Price $ 190,000 Rehab Budget $ 40,000 Init…" at bounding box center [431, 393] width 321 height 443
click at [535, 271] on input "$ 40,000" at bounding box center [517, 259] width 120 height 21
type input "$ 30,000"
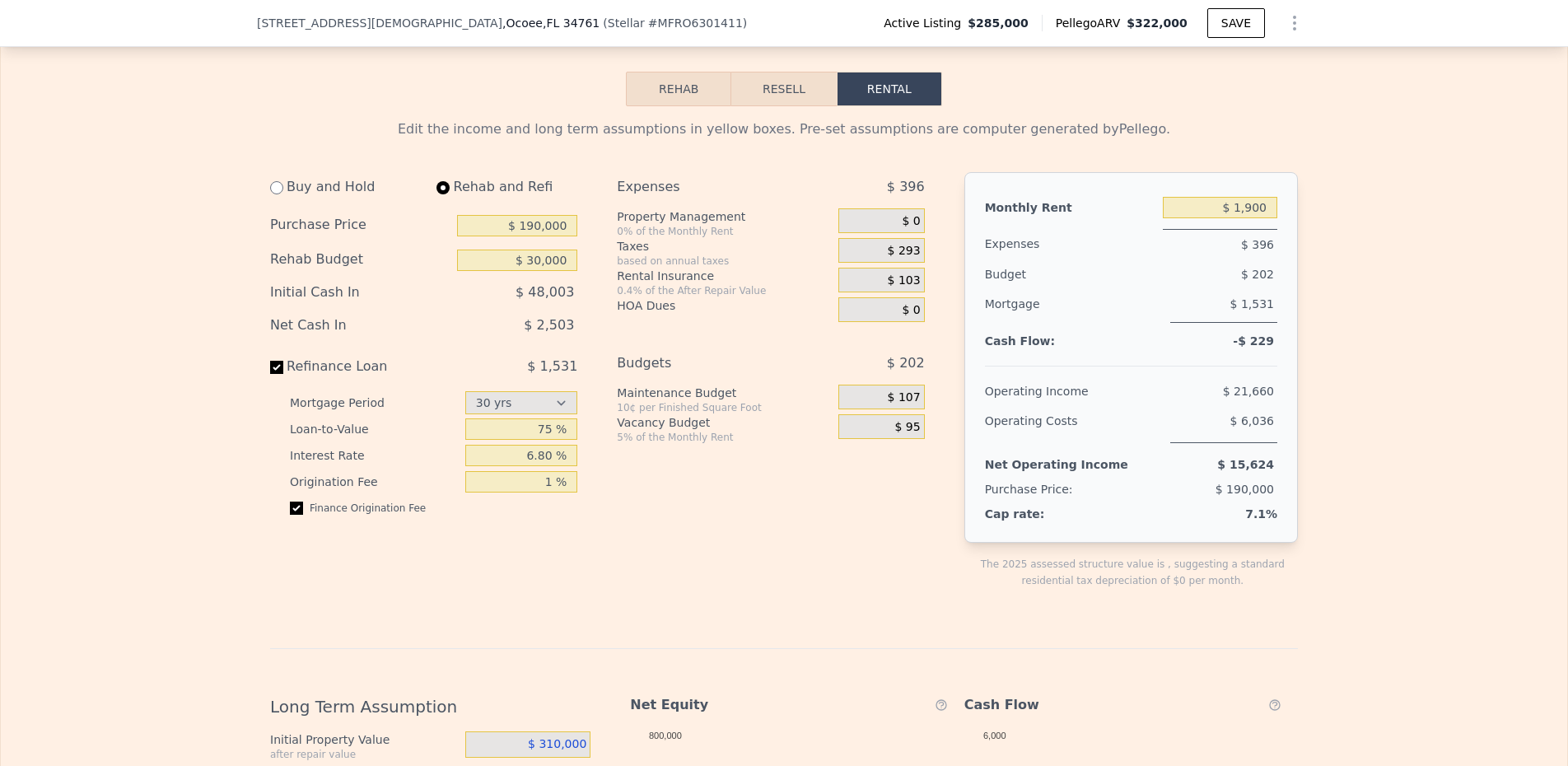
click at [689, 268] on div "based on annual taxes" at bounding box center [724, 260] width 215 height 13
click at [1265, 218] on input "$ 1,900" at bounding box center [1220, 207] width 114 height 21
click at [1249, 218] on input "$ 1,900" at bounding box center [1220, 207] width 114 height 21
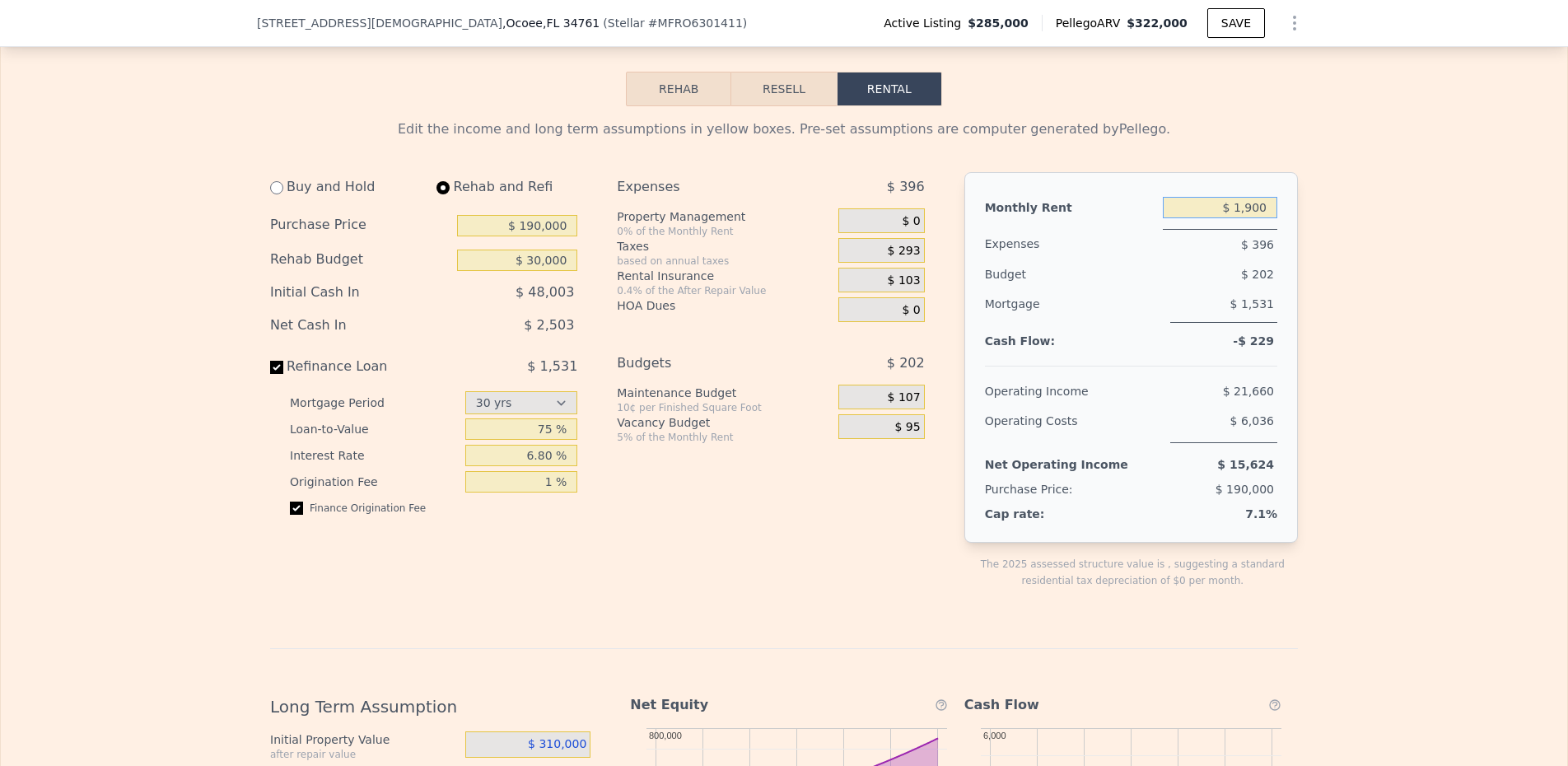
click at [1249, 218] on input "$ 1,900" at bounding box center [1220, 207] width 114 height 21
